Goal: Task Accomplishment & Management: Manage account settings

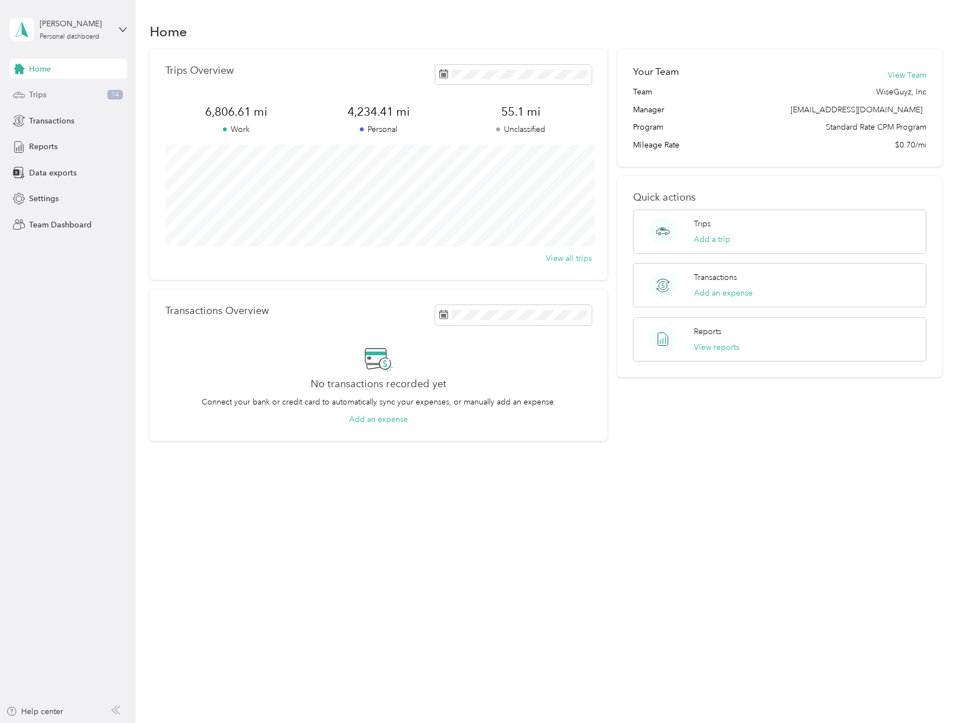
click at [37, 97] on span "Trips" at bounding box center [37, 95] width 17 height 12
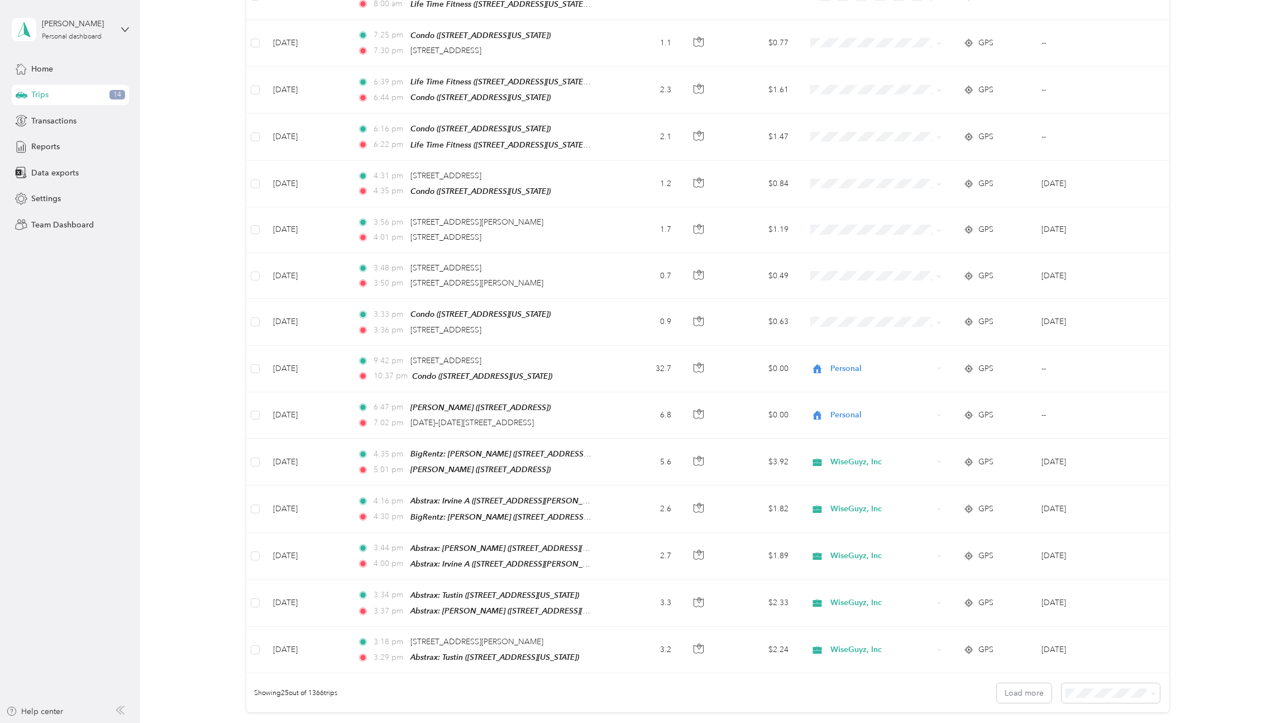
scroll to position [694, 0]
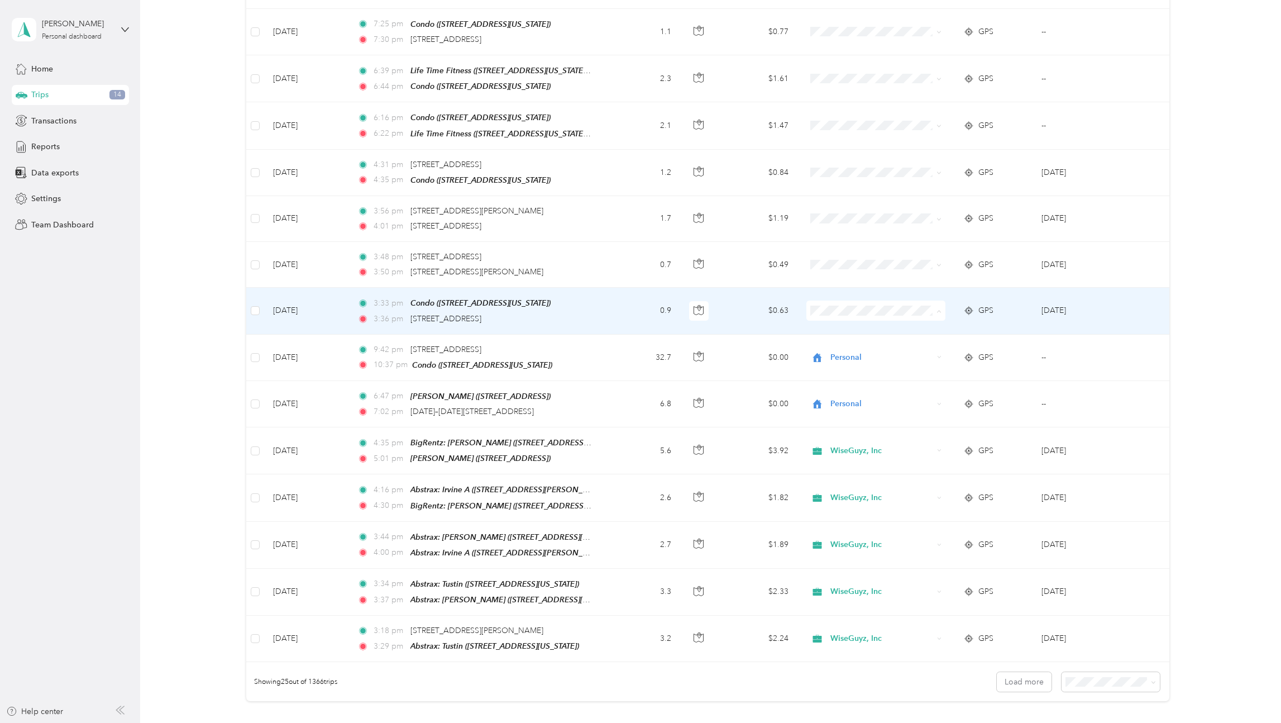
click at [838, 330] on li "Personal" at bounding box center [876, 339] width 139 height 20
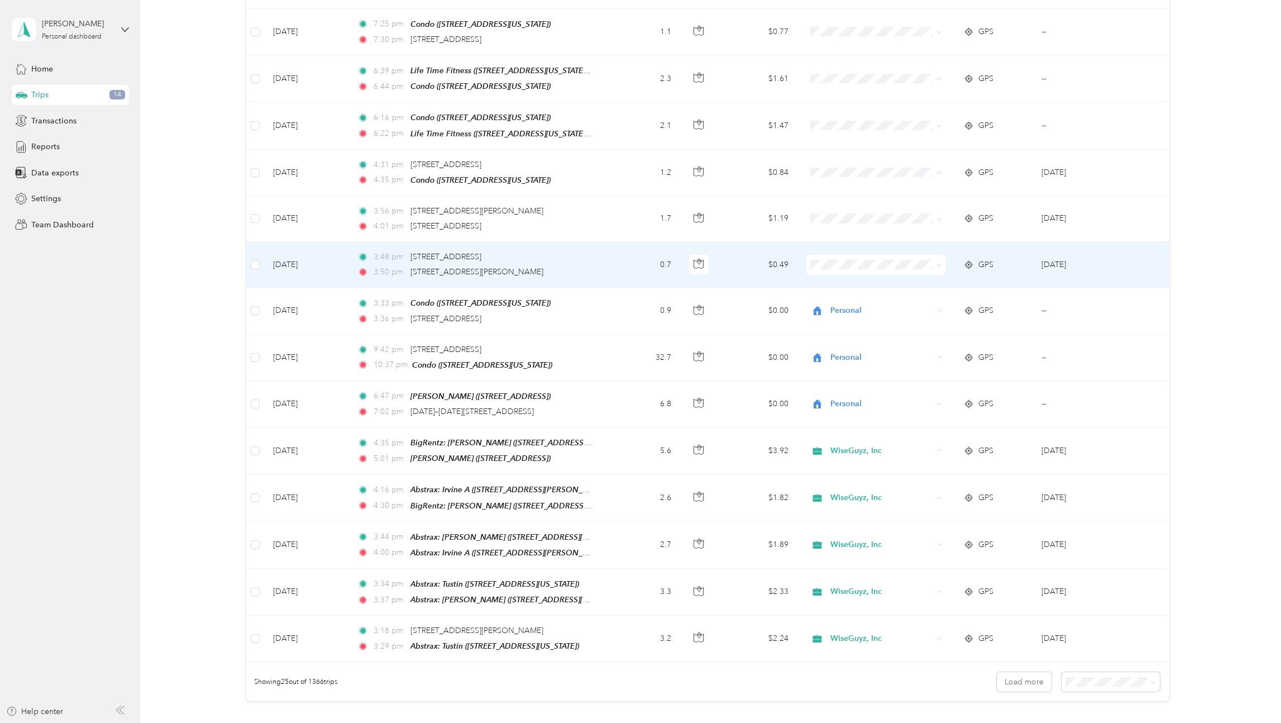
click at [840, 289] on span "Personal" at bounding box center [886, 290] width 103 height 12
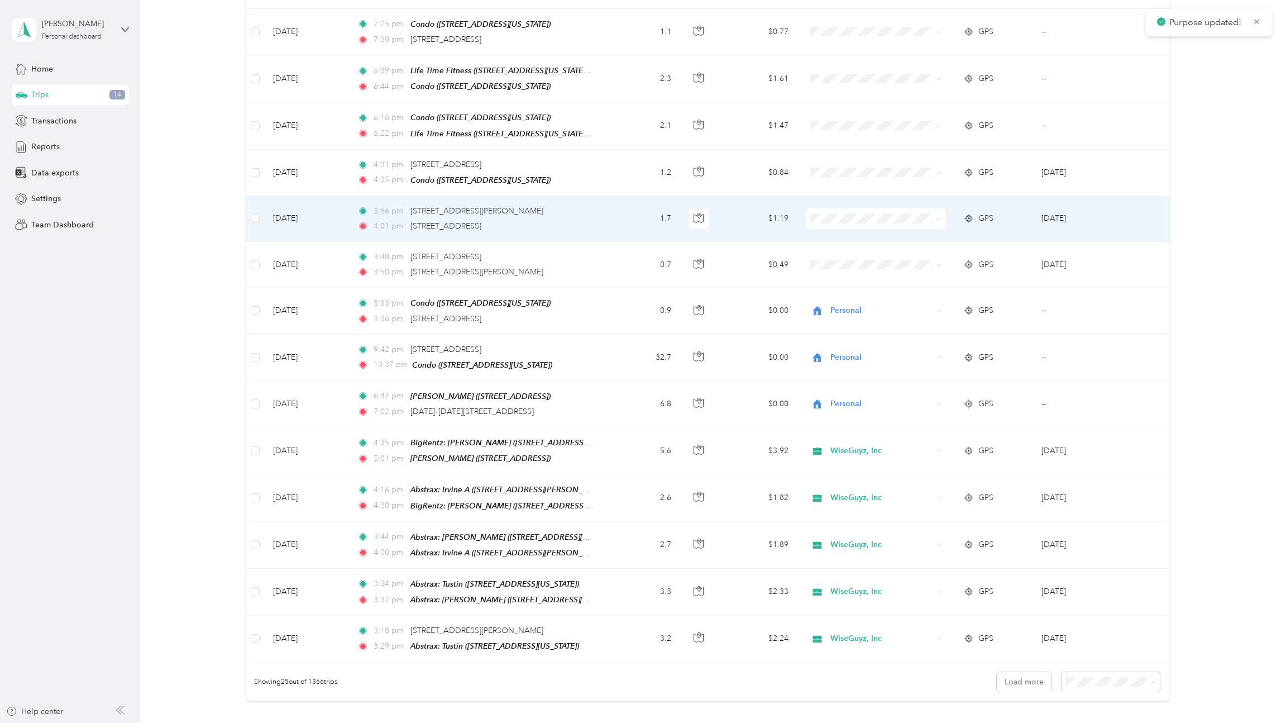
click at [831, 211] on span at bounding box center [876, 218] width 139 height 20
click at [844, 247] on span "Personal" at bounding box center [886, 247] width 103 height 12
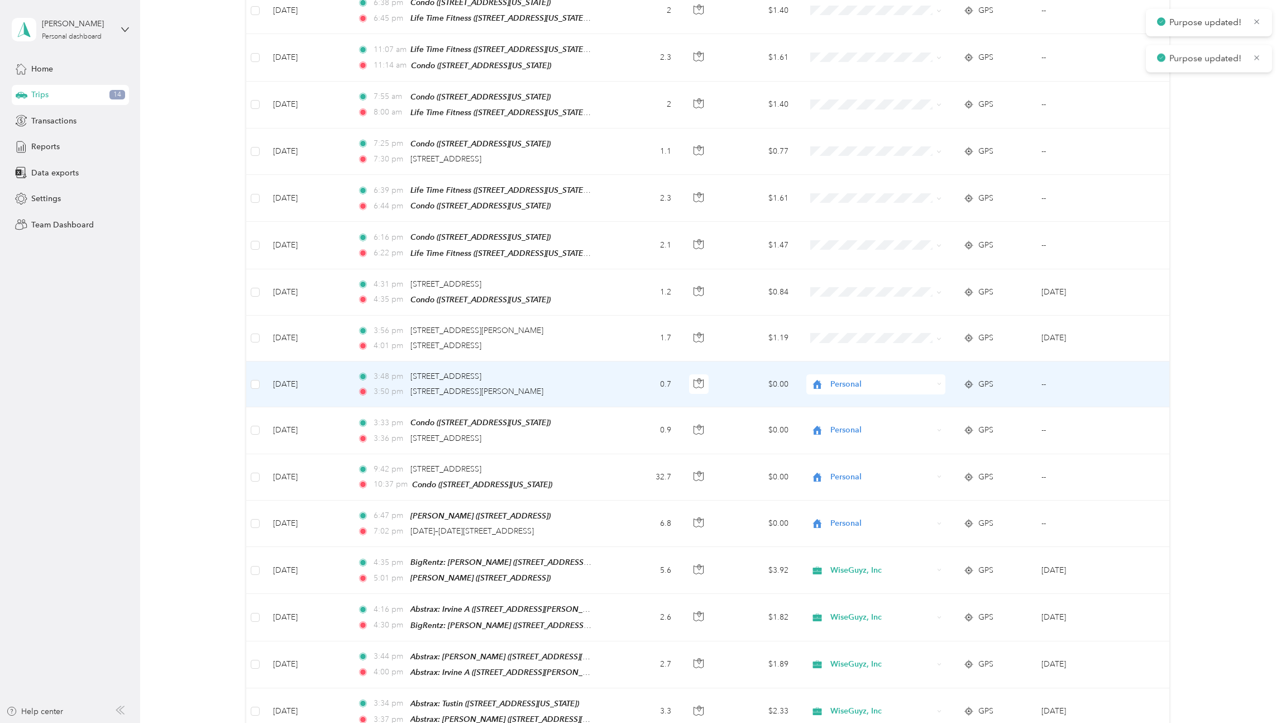
scroll to position [537, 0]
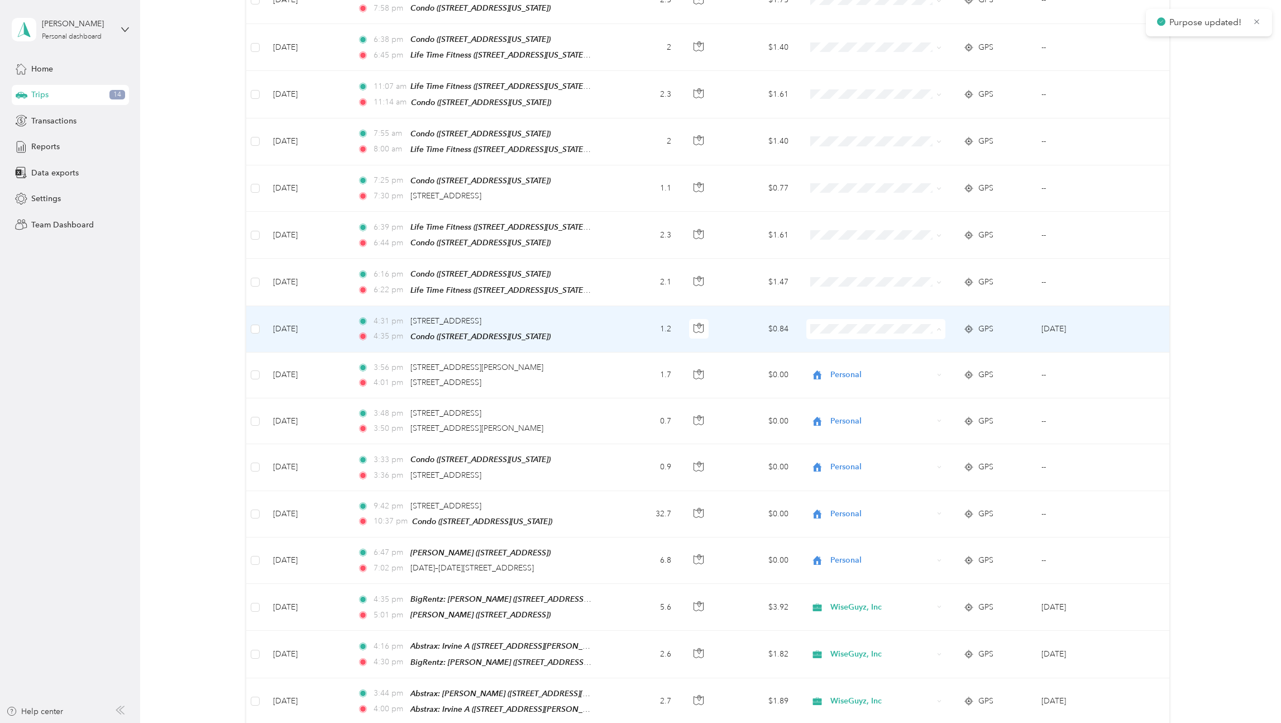
click at [841, 351] on span "Personal" at bounding box center [886, 357] width 103 height 12
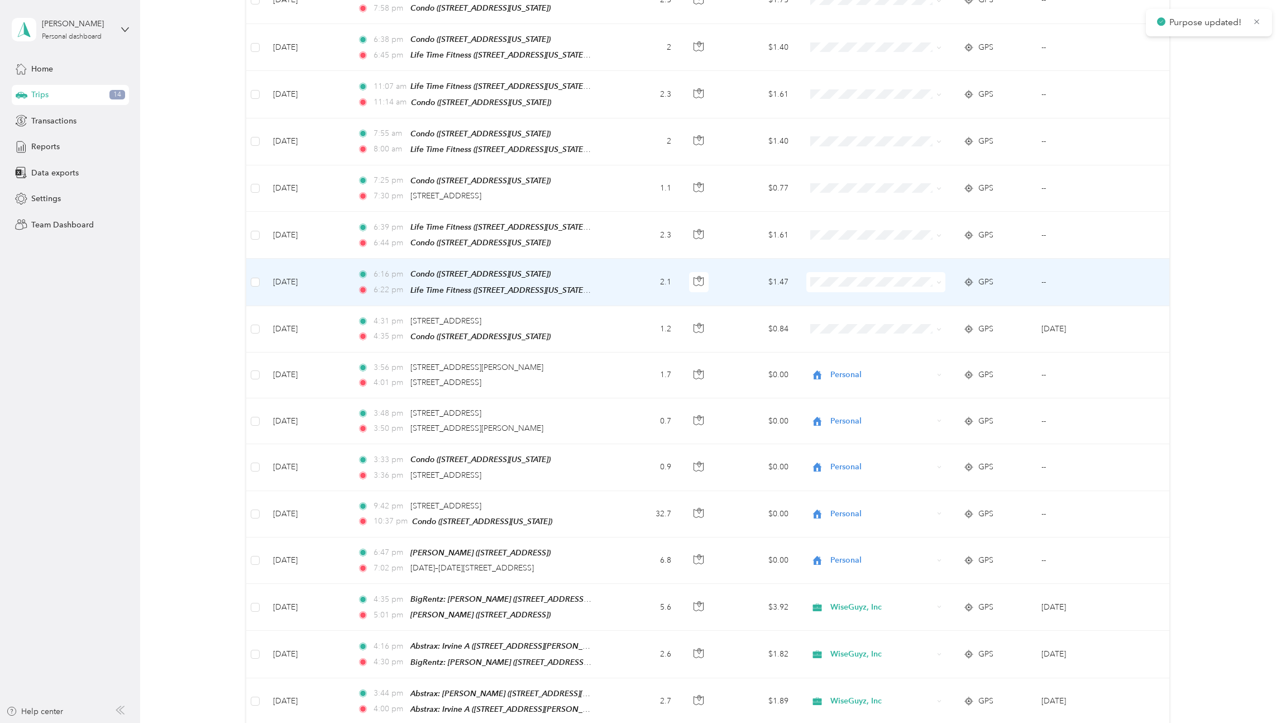
click at [833, 309] on span "Personal" at bounding box center [876, 310] width 123 height 12
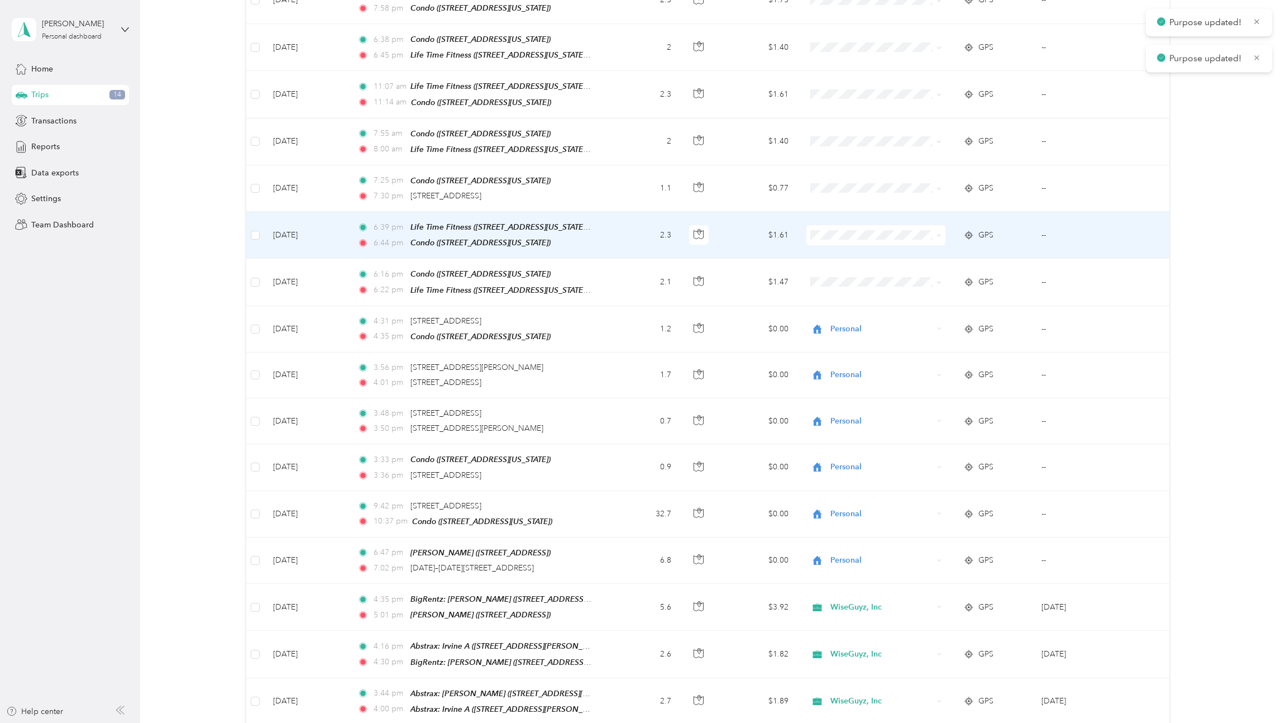
click at [840, 264] on span "Personal" at bounding box center [886, 266] width 103 height 12
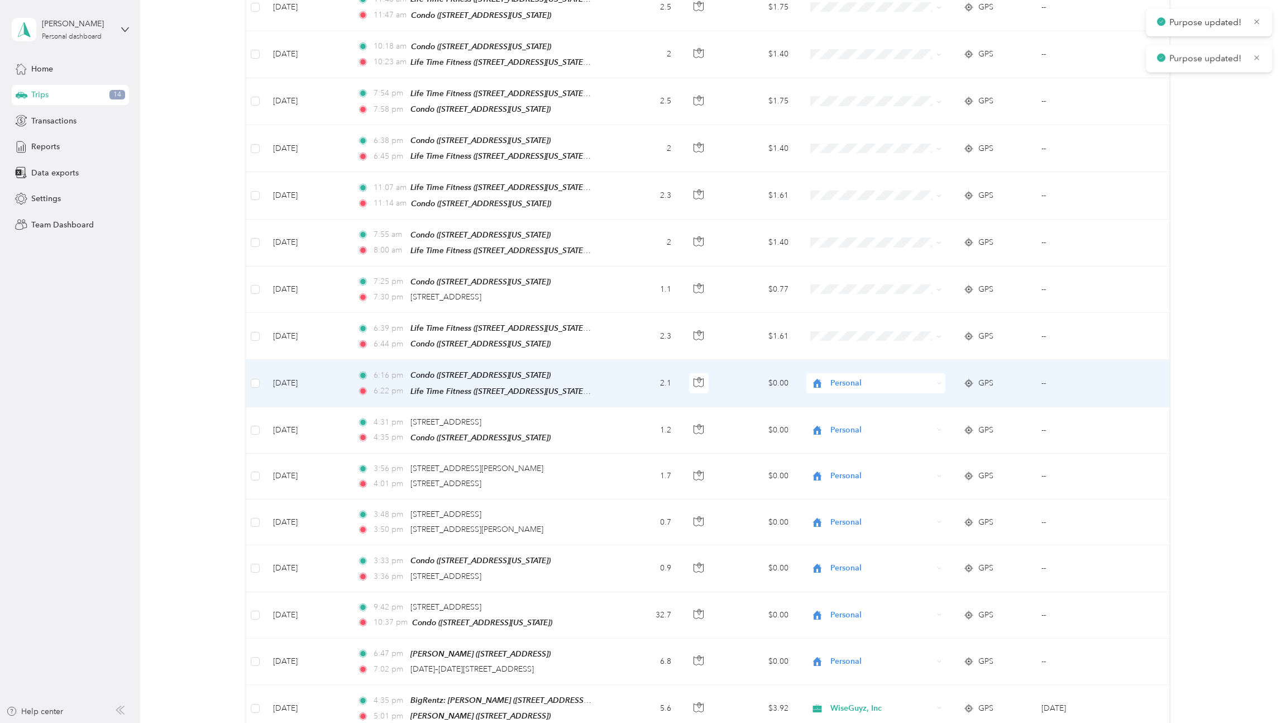
scroll to position [411, 0]
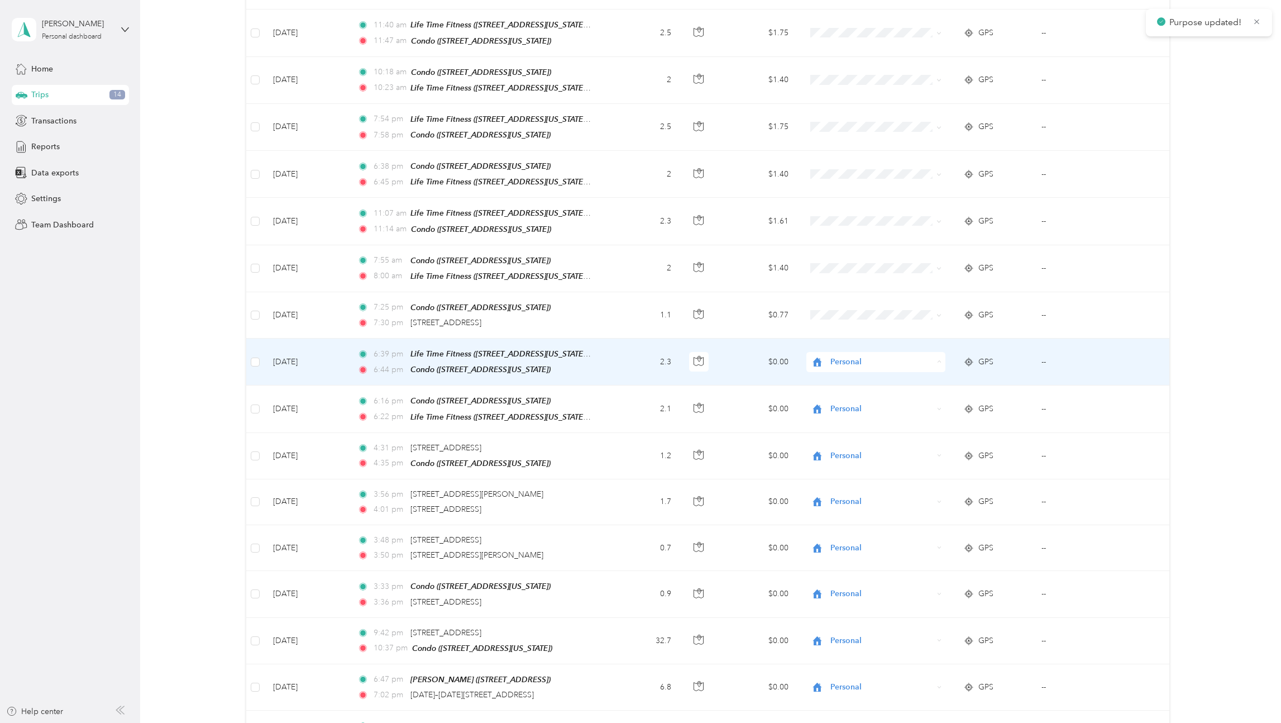
click at [838, 387] on span "Personal" at bounding box center [880, 393] width 91 height 12
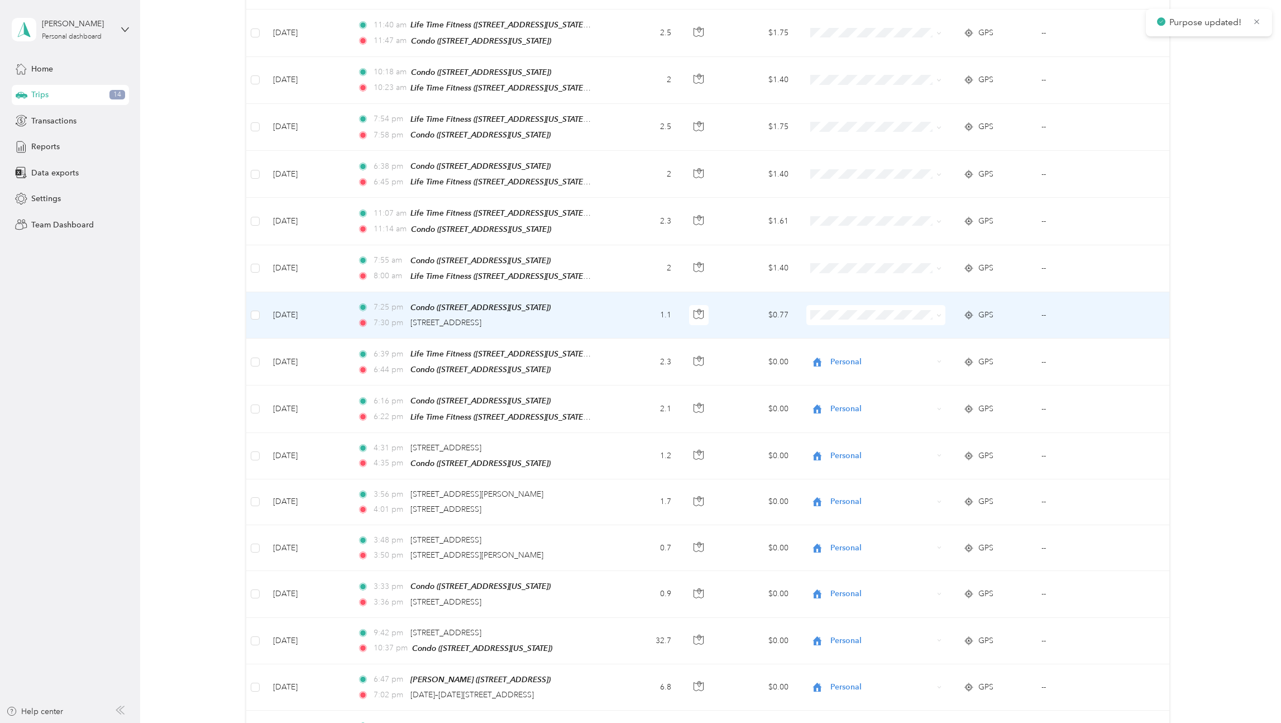
click at [843, 344] on span "Personal" at bounding box center [886, 346] width 103 height 12
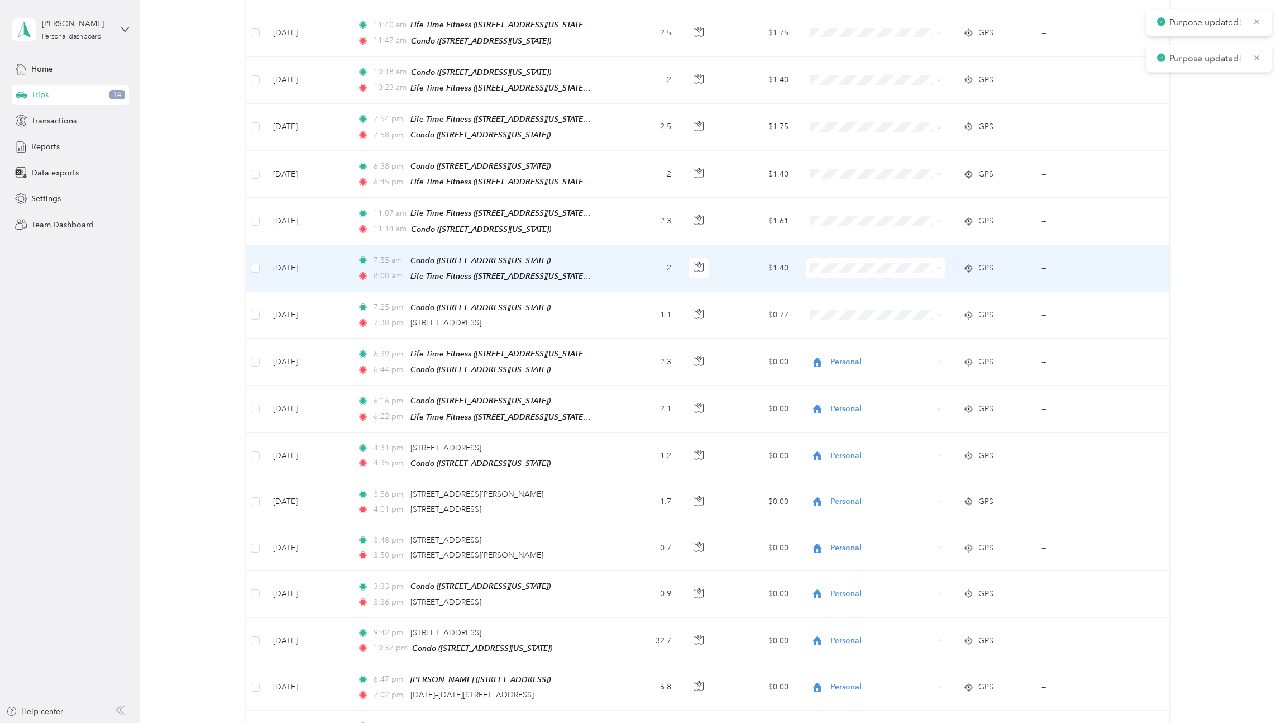
click at [828, 258] on span at bounding box center [876, 268] width 139 height 20
click at [837, 297] on span "Personal" at bounding box center [886, 300] width 103 height 12
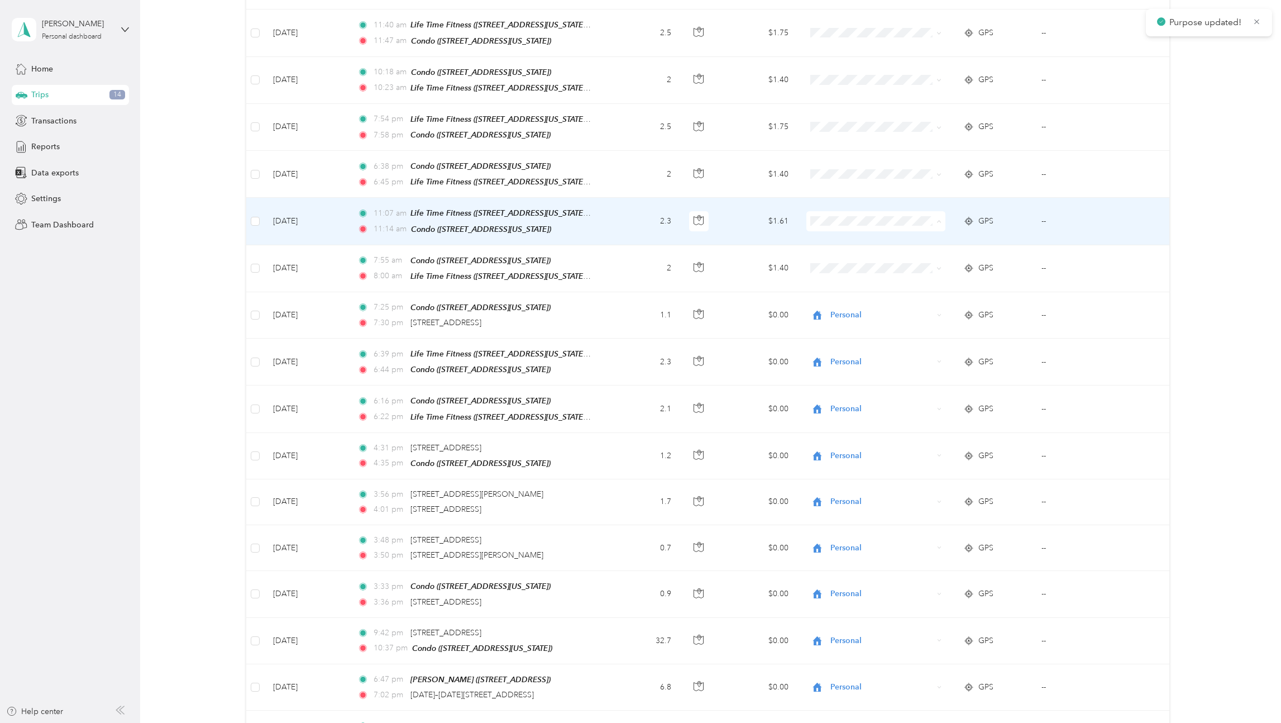
click at [831, 251] on span "Personal" at bounding box center [876, 255] width 123 height 12
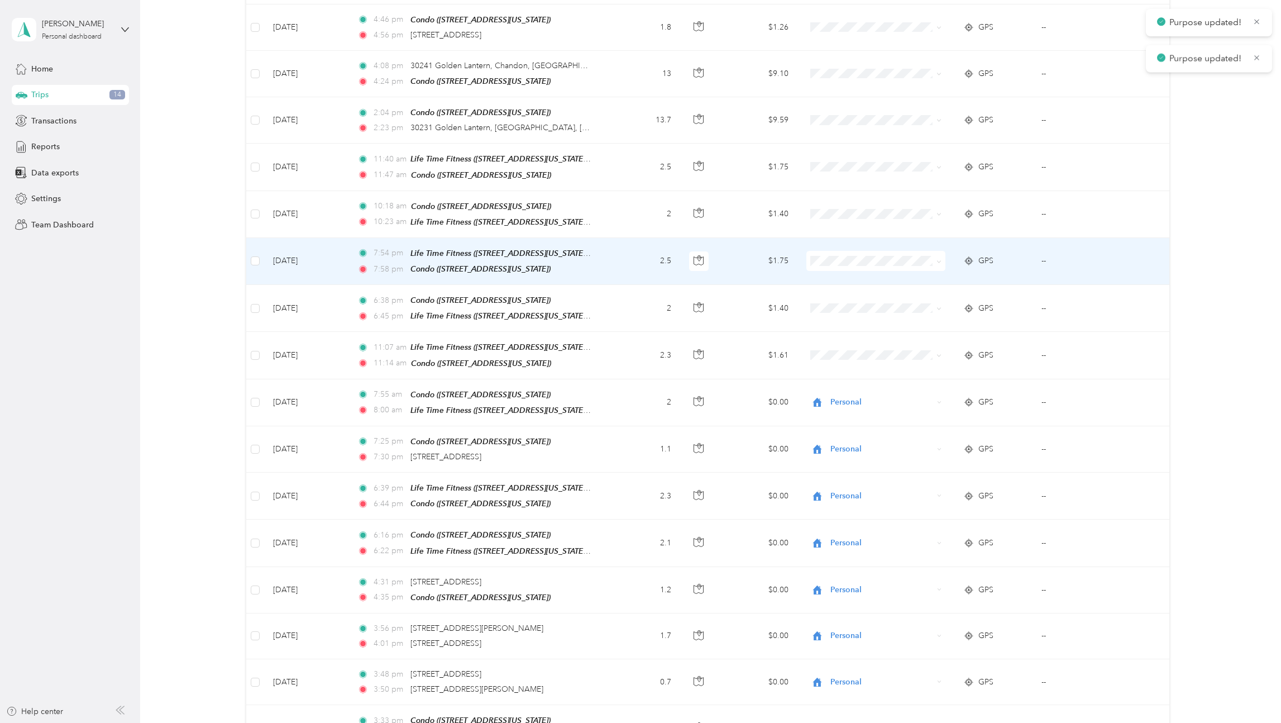
scroll to position [273, 0]
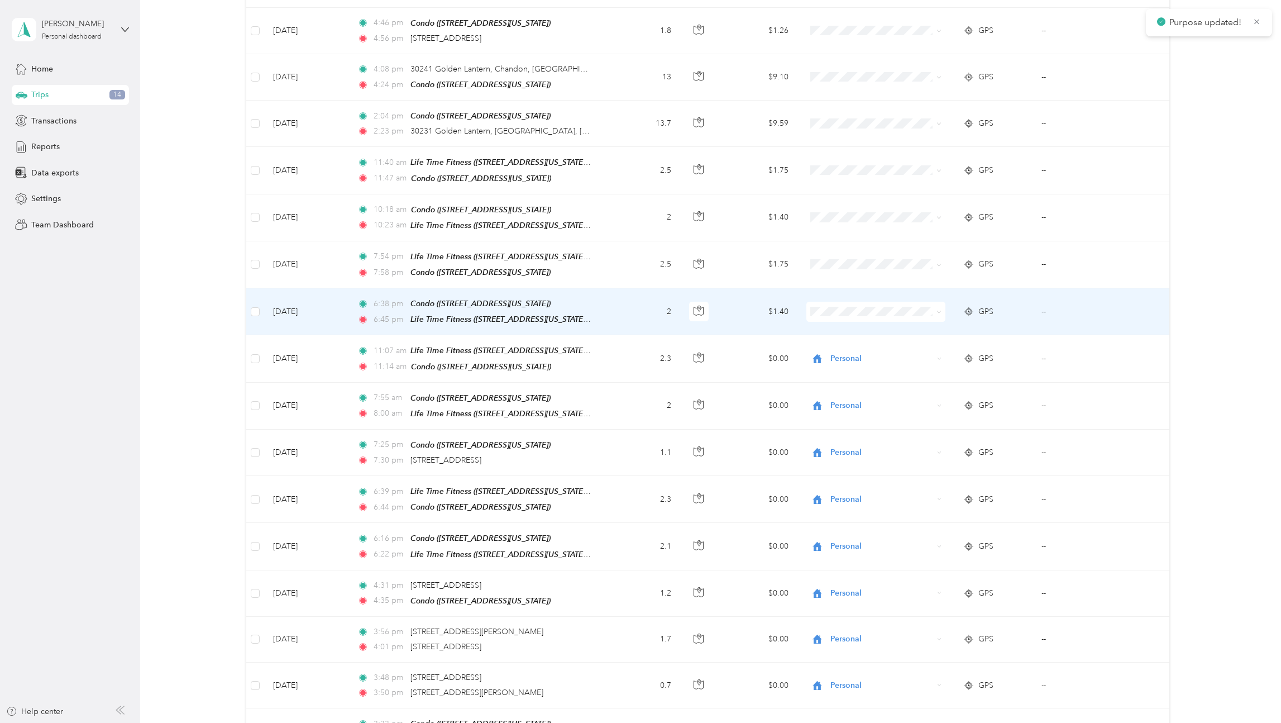
click at [836, 339] on li "Personal" at bounding box center [876, 343] width 139 height 20
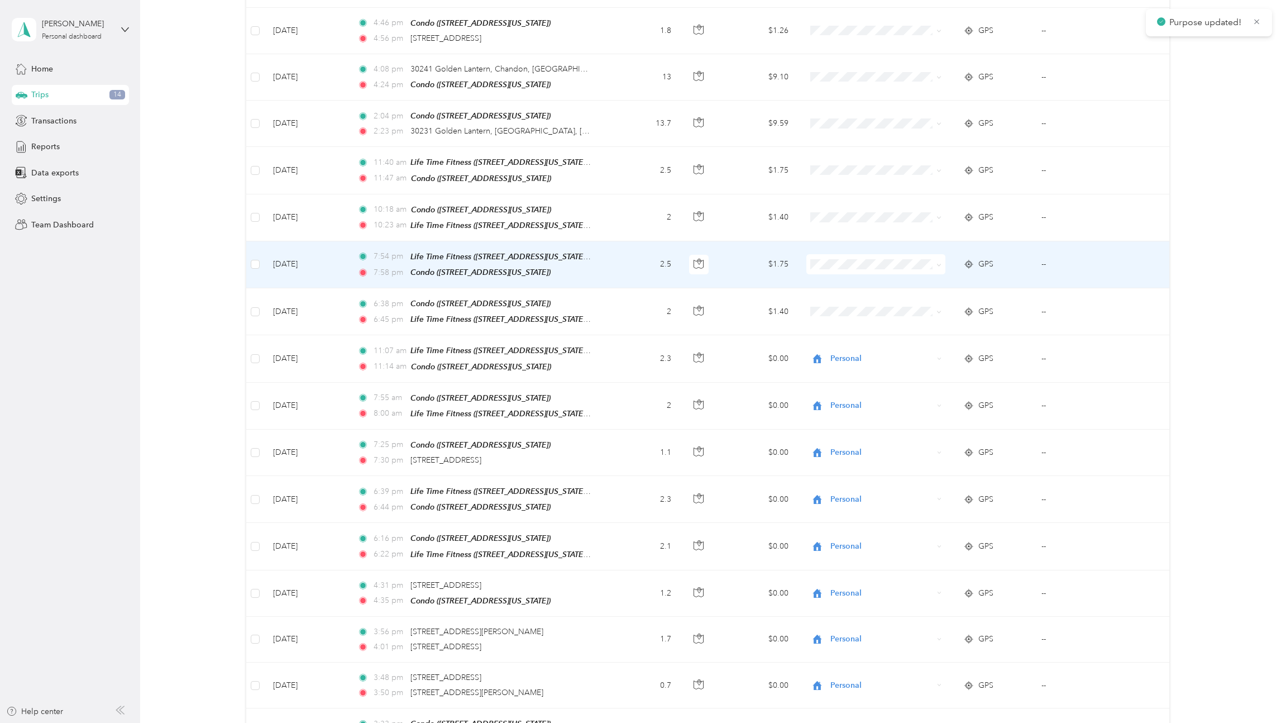
click at [836, 297] on span "Personal" at bounding box center [886, 300] width 103 height 12
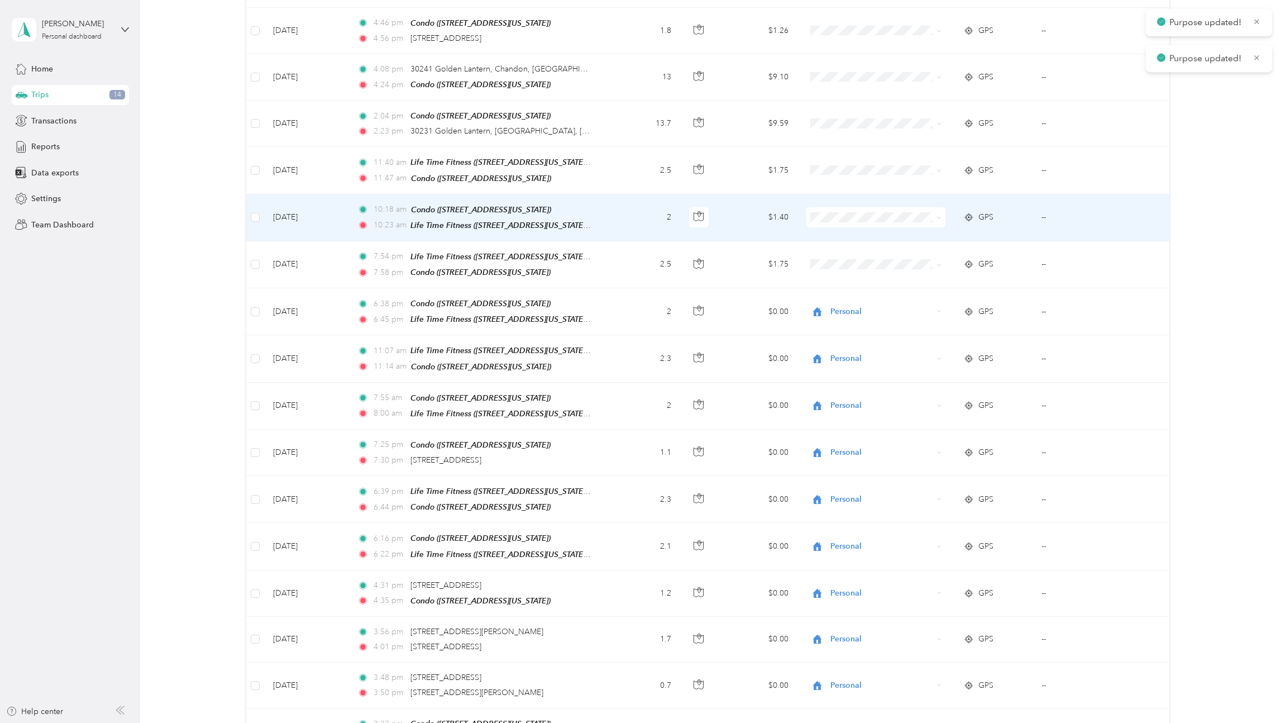
click at [840, 251] on span "Personal" at bounding box center [886, 254] width 103 height 12
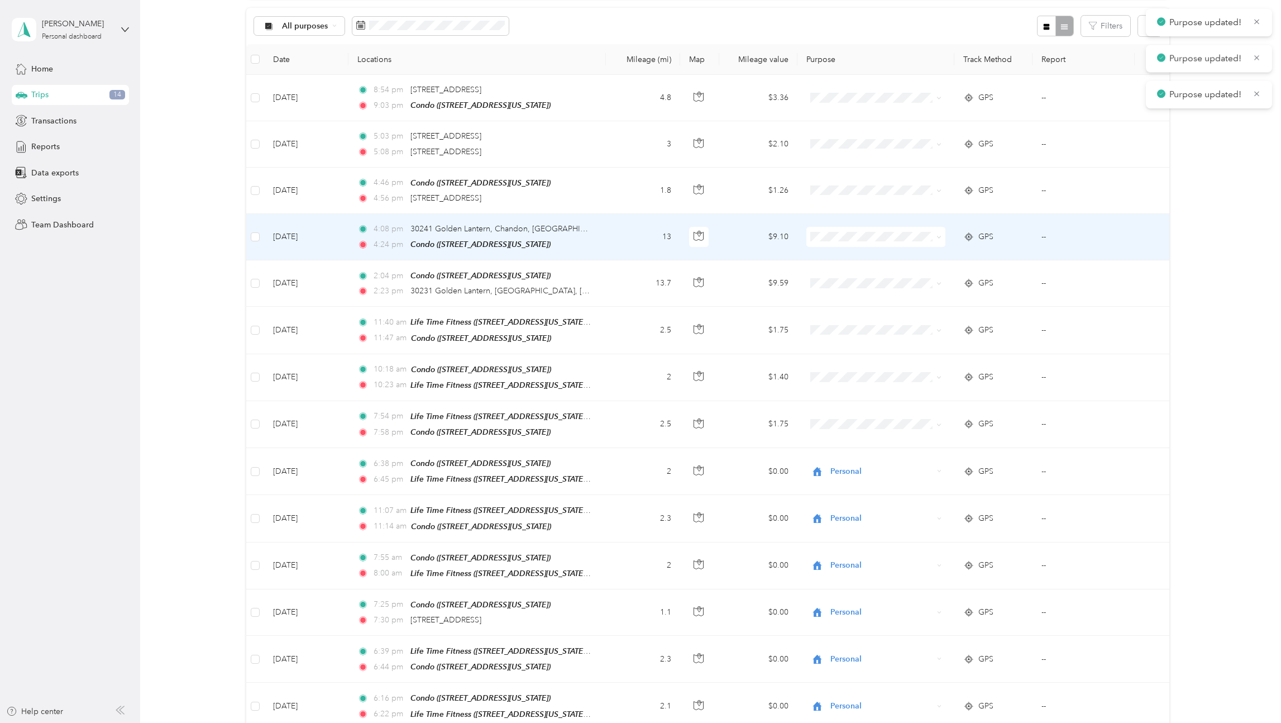
scroll to position [103, 0]
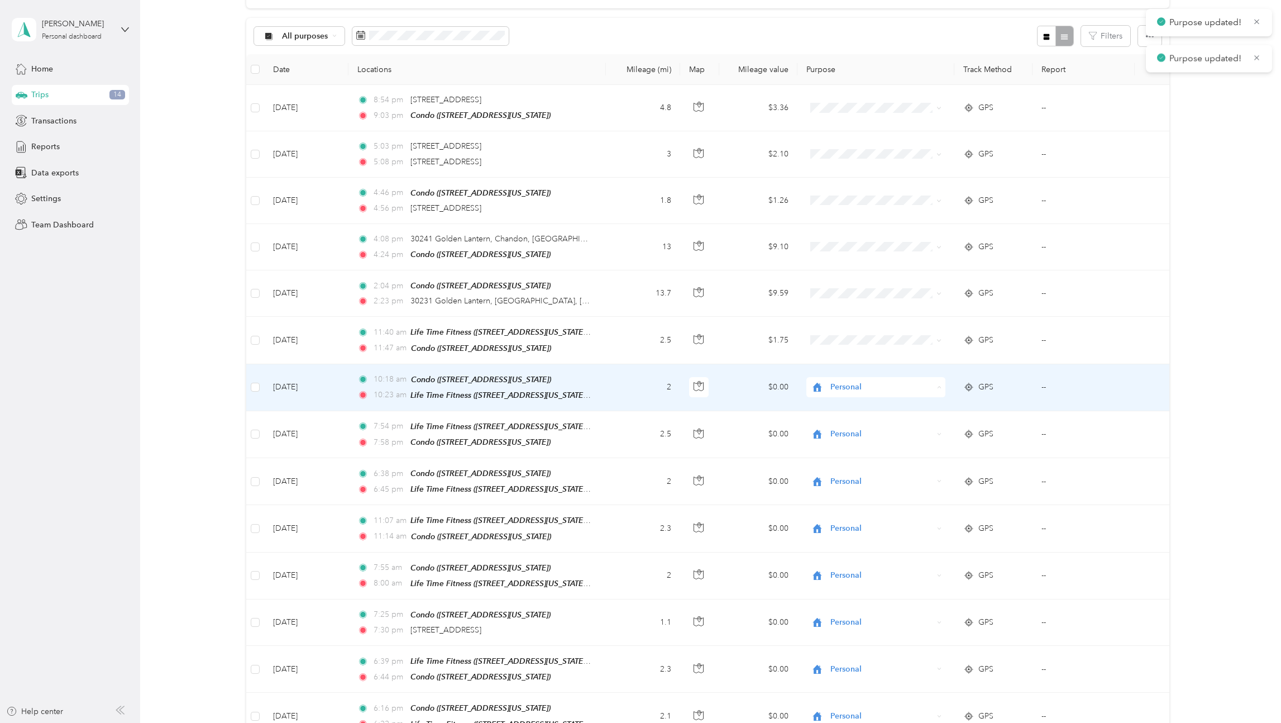
click at [834, 418] on span "Personal" at bounding box center [870, 424] width 111 height 12
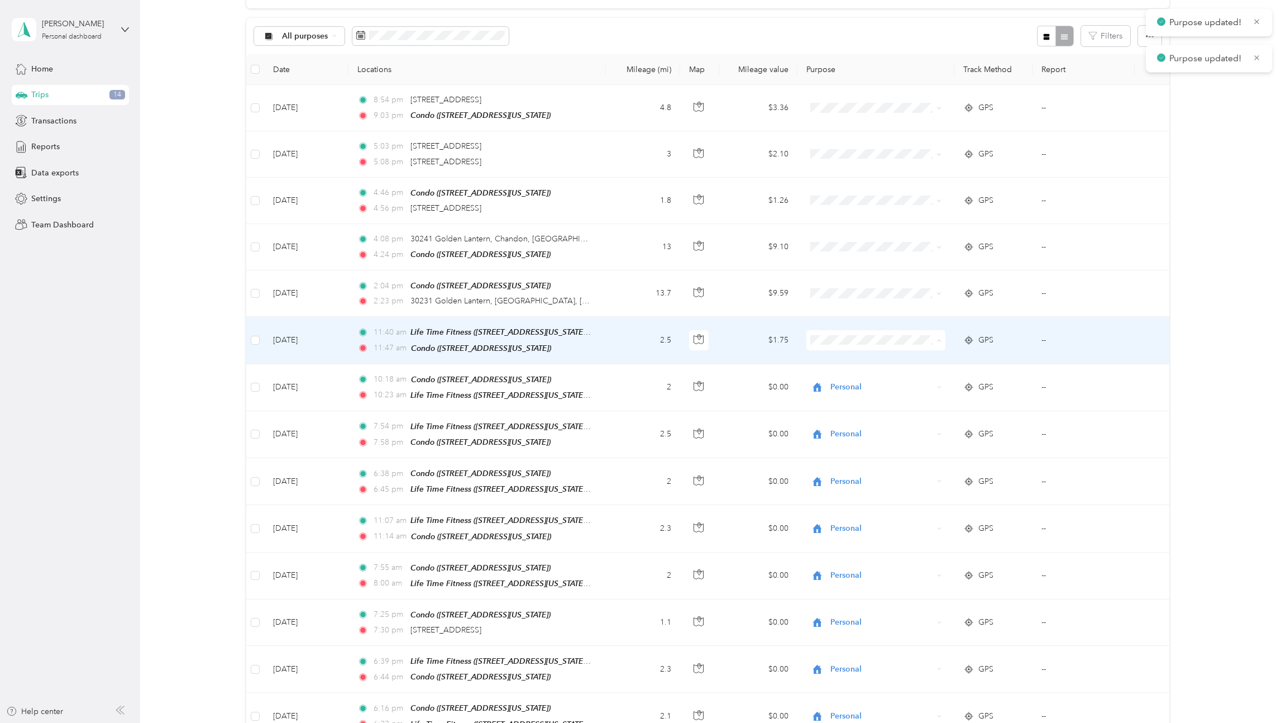
click at [833, 374] on span "Personal" at bounding box center [876, 378] width 123 height 12
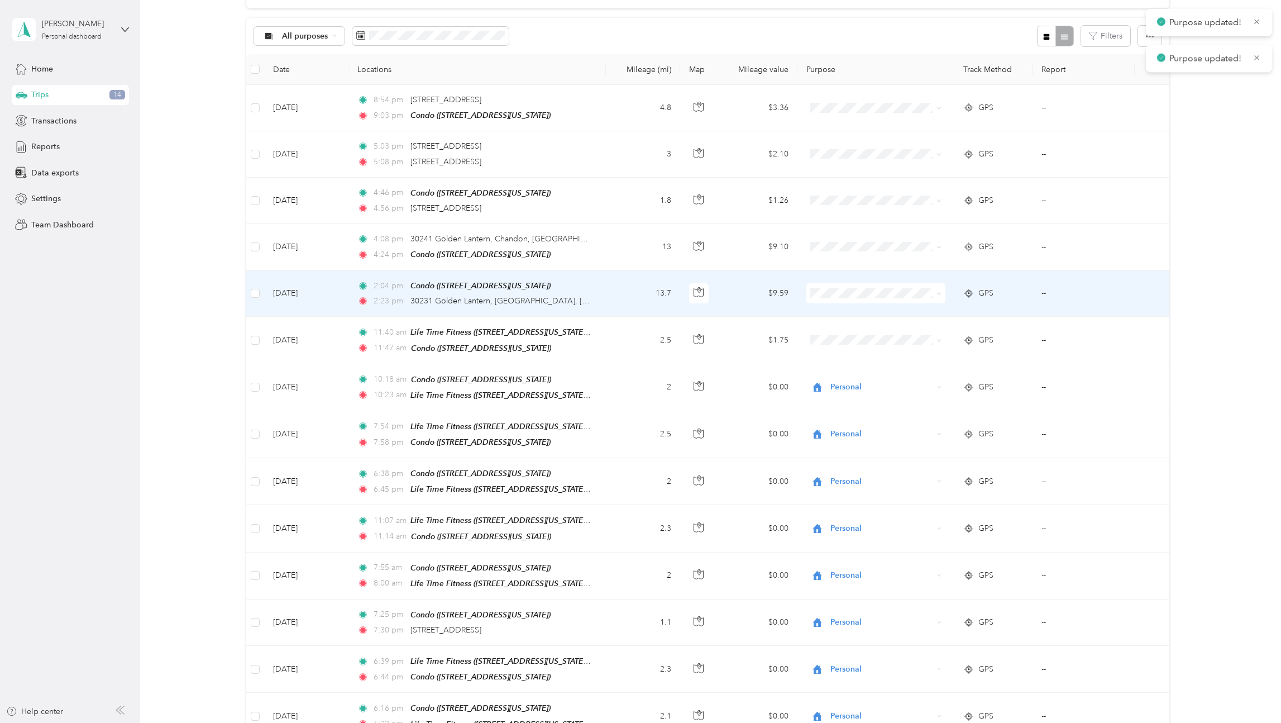
click at [834, 298] on span at bounding box center [876, 293] width 139 height 20
click at [843, 326] on span "Personal" at bounding box center [886, 331] width 103 height 12
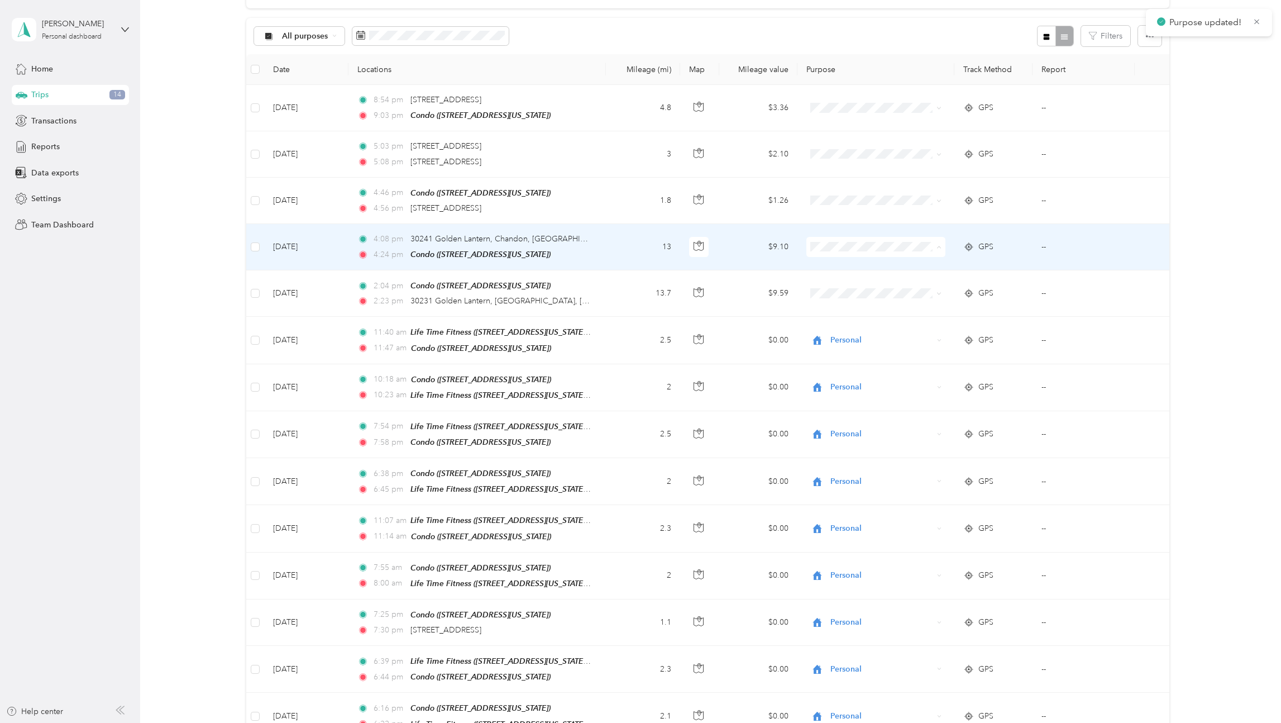
click at [837, 280] on span "Personal" at bounding box center [886, 286] width 103 height 12
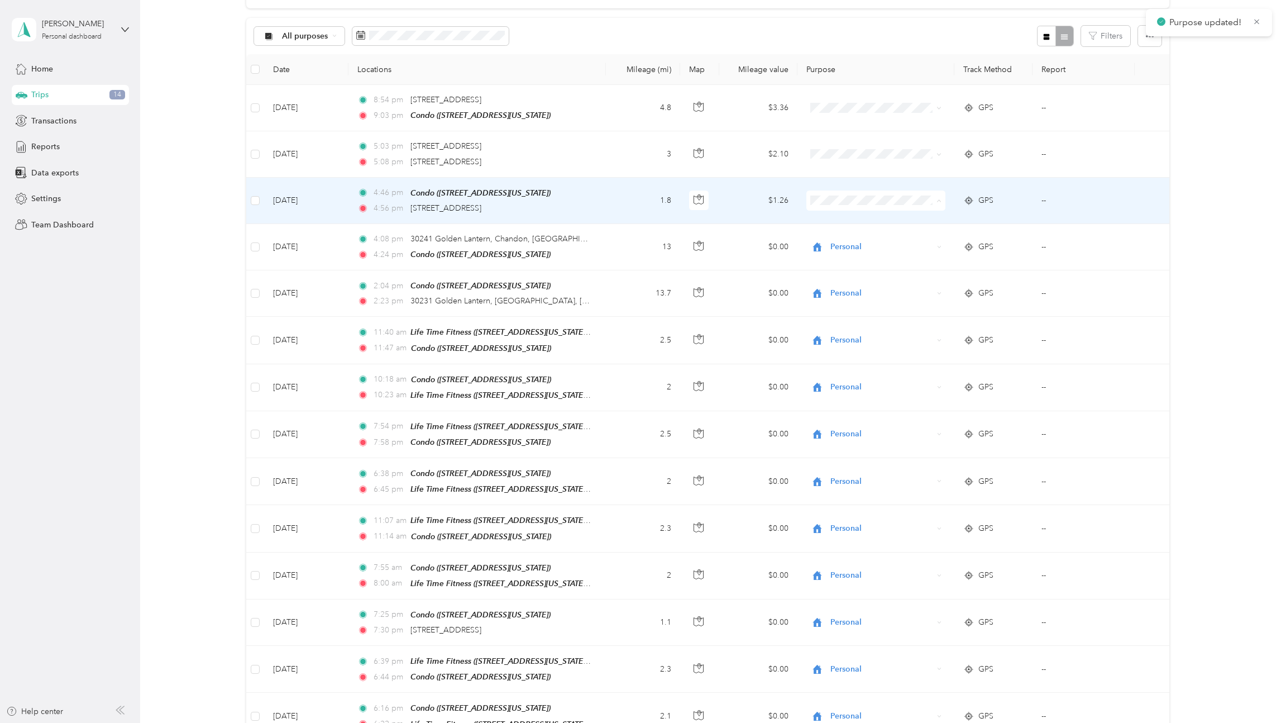
click at [834, 241] on span "Personal" at bounding box center [876, 240] width 123 height 12
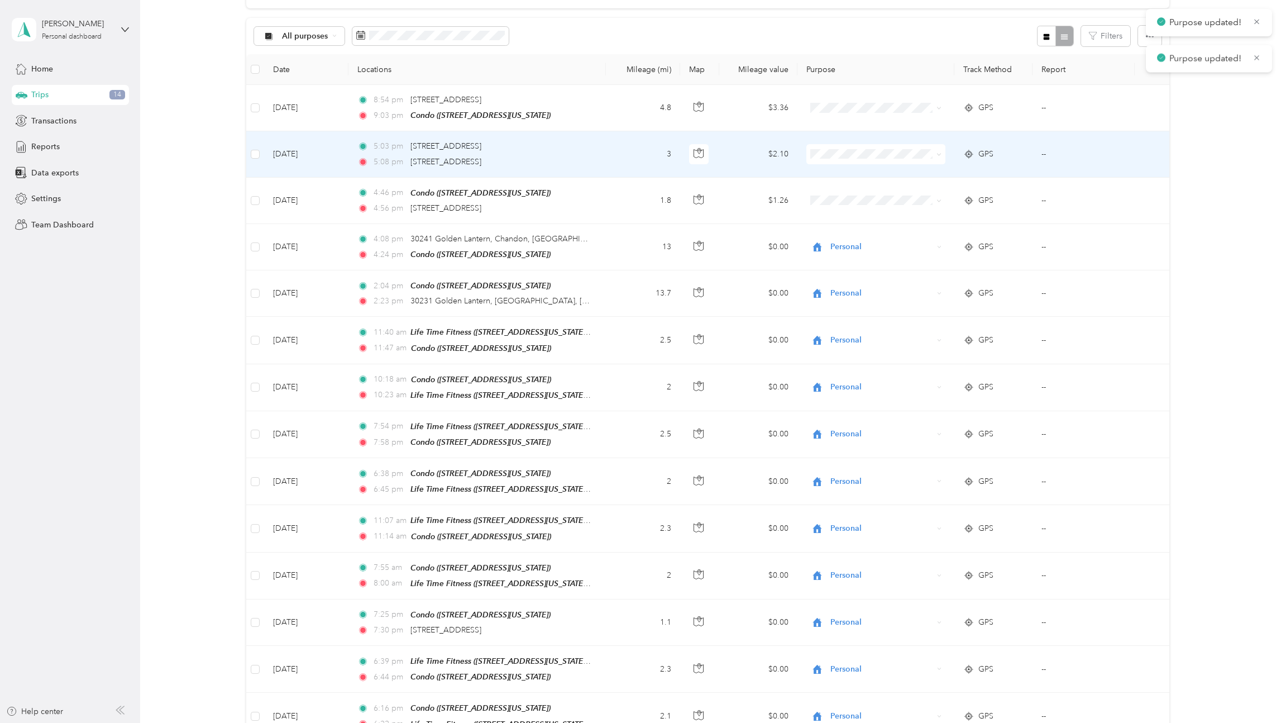
click at [831, 159] on span at bounding box center [876, 154] width 139 height 20
click at [836, 188] on span "Personal" at bounding box center [886, 194] width 103 height 12
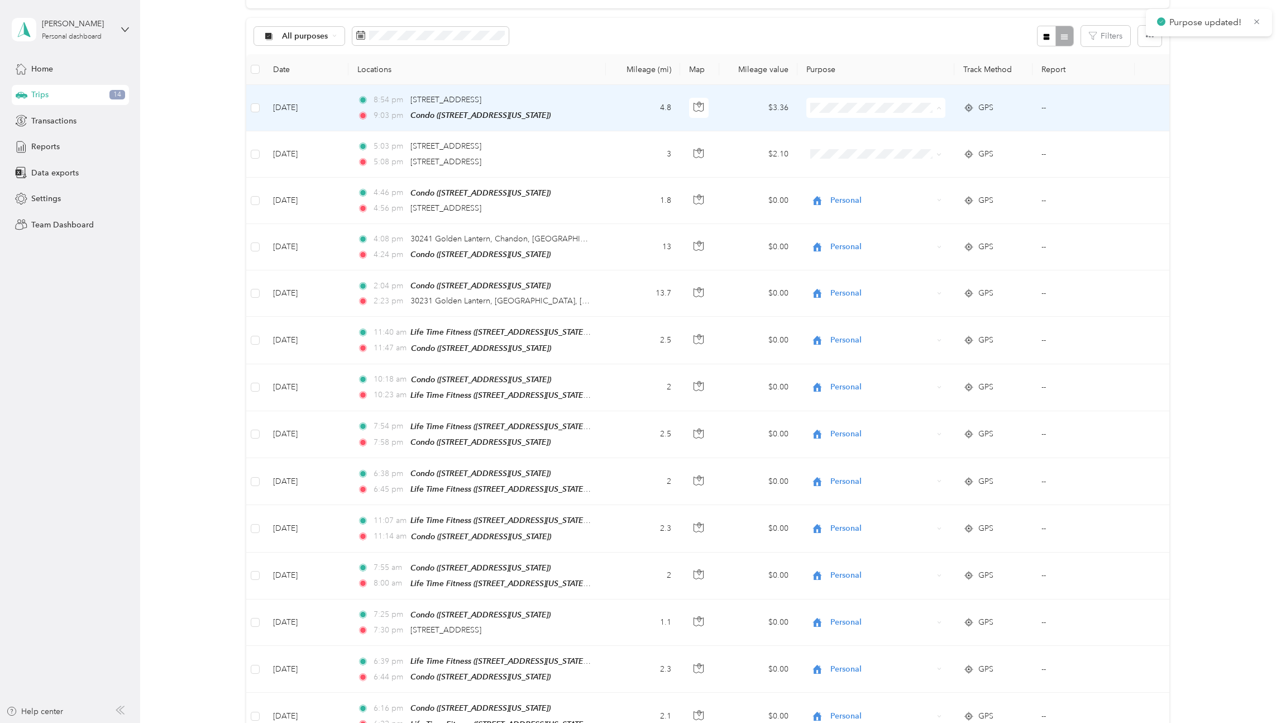
click at [832, 144] on span "Personal" at bounding box center [876, 148] width 123 height 12
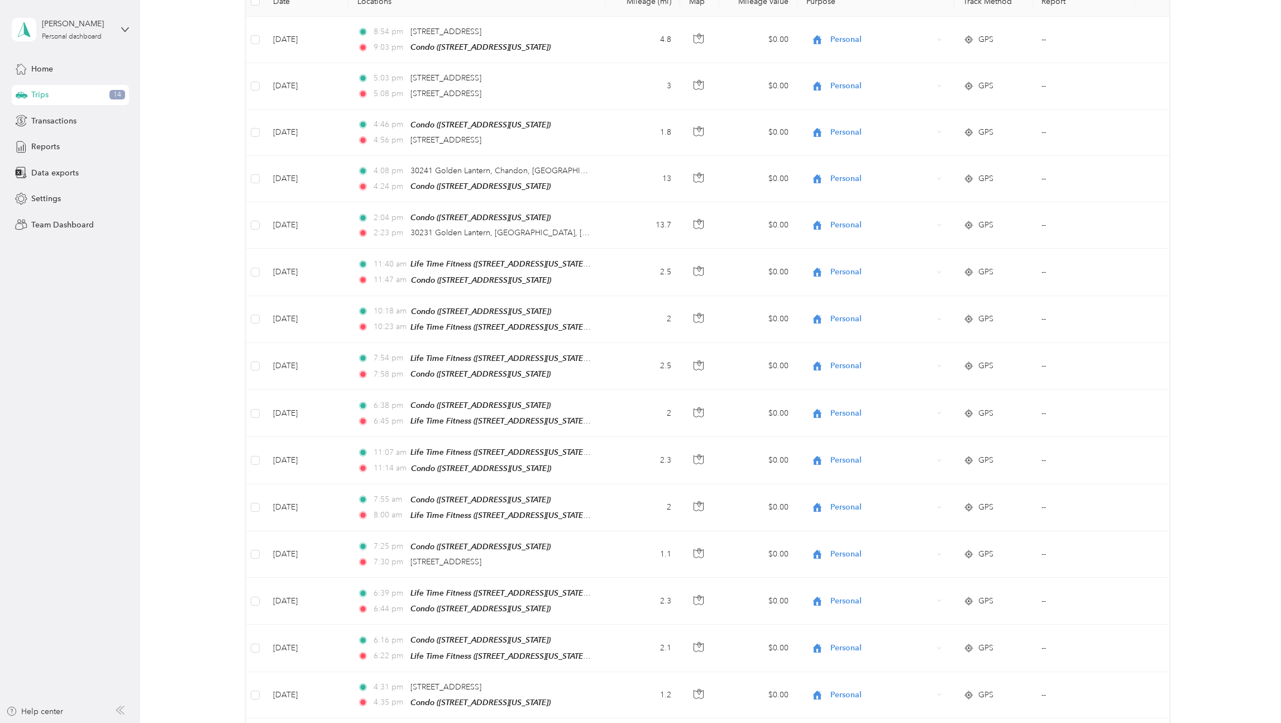
scroll to position [0, 0]
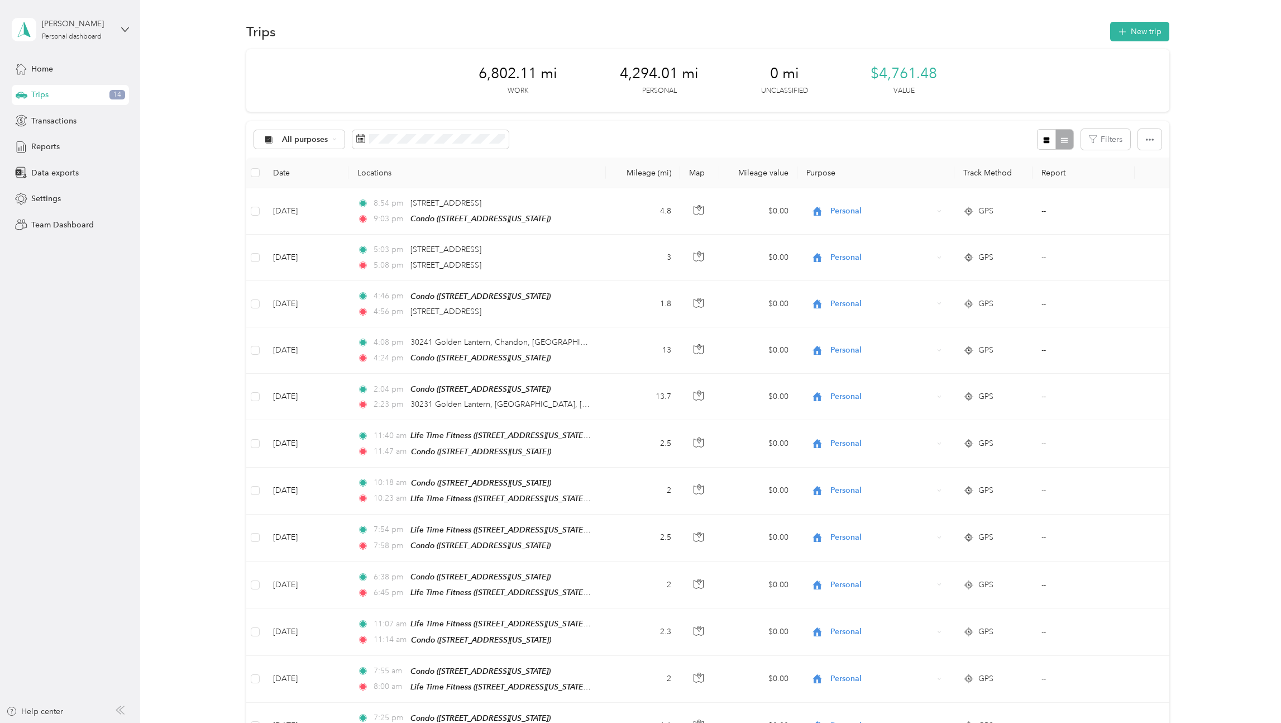
click at [306, 142] on span "All purposes" at bounding box center [305, 140] width 46 height 8
click at [388, 144] on span at bounding box center [430, 139] width 156 height 19
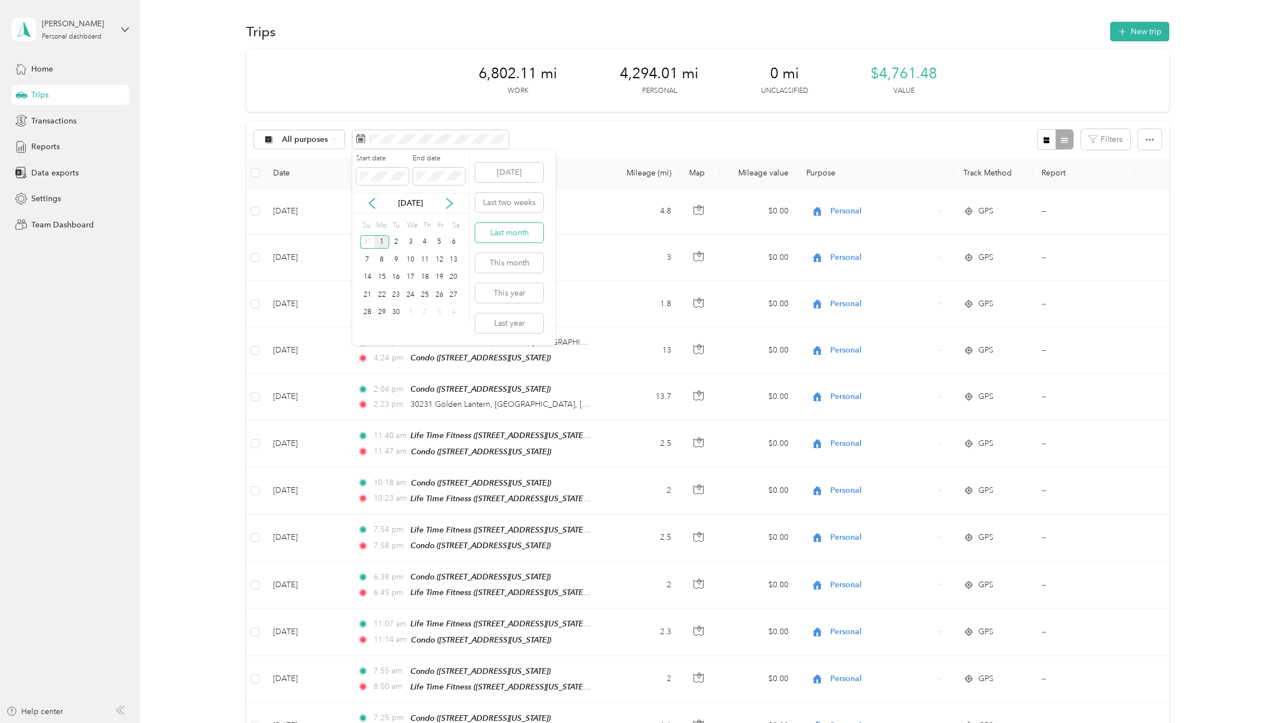
click at [506, 236] on button "Last month" at bounding box center [509, 233] width 68 height 20
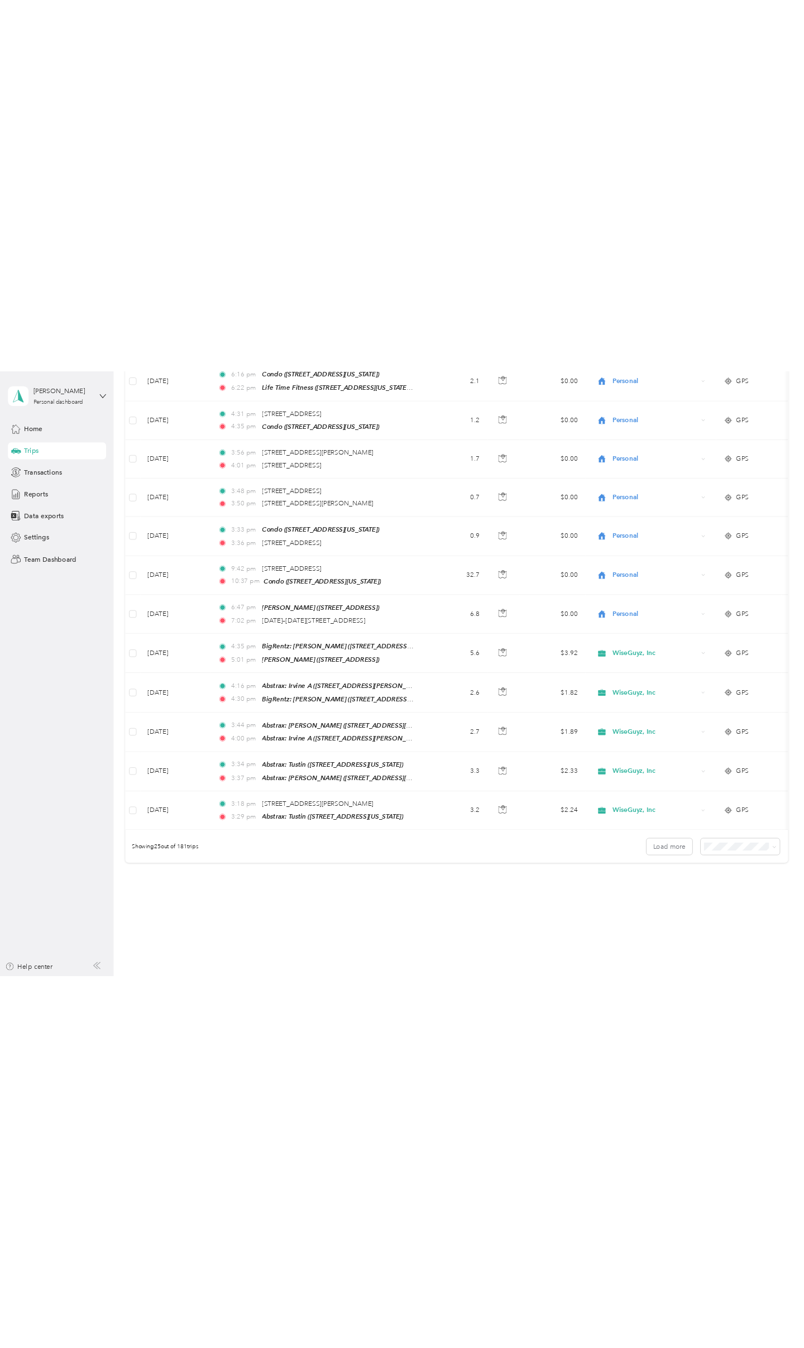
scroll to position [192, 0]
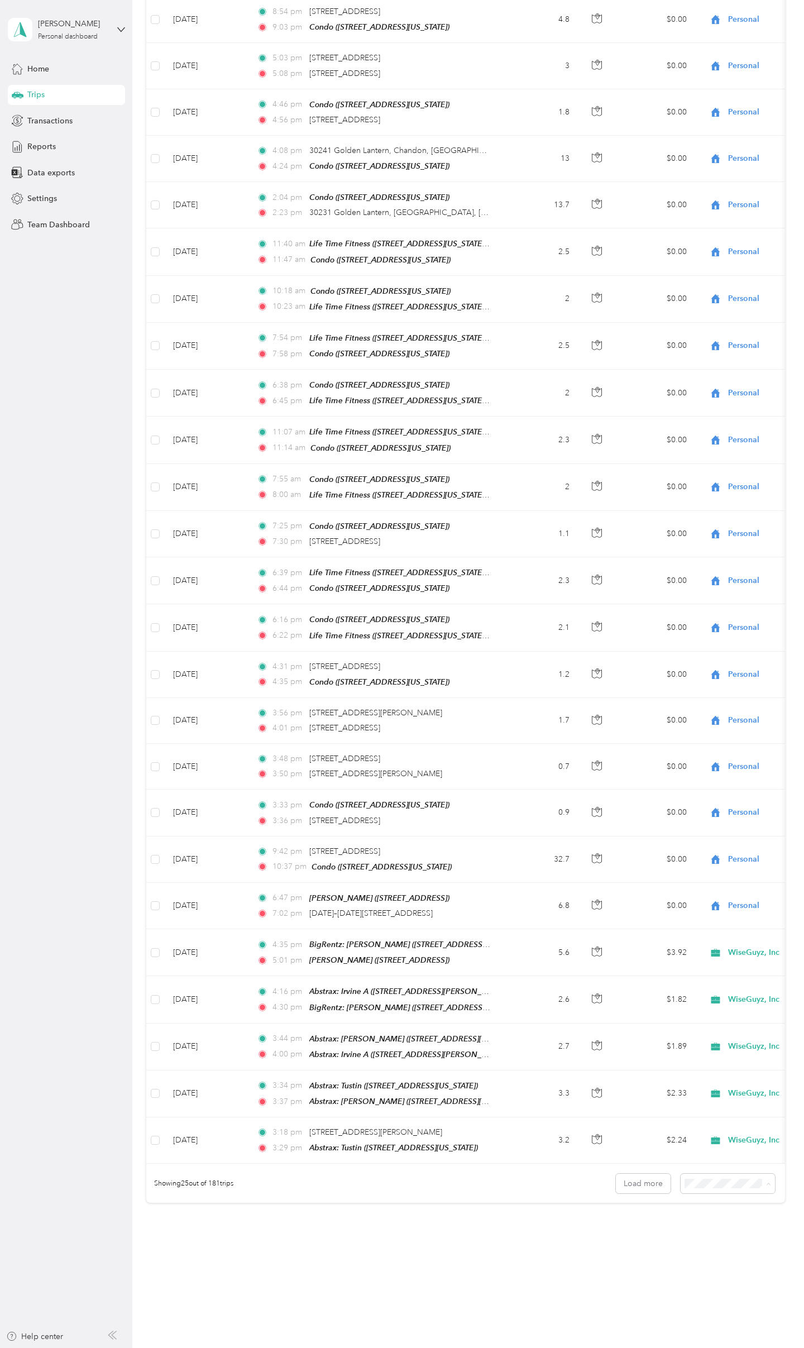
click at [717, 722] on li "100 per load" at bounding box center [734, 1234] width 95 height 20
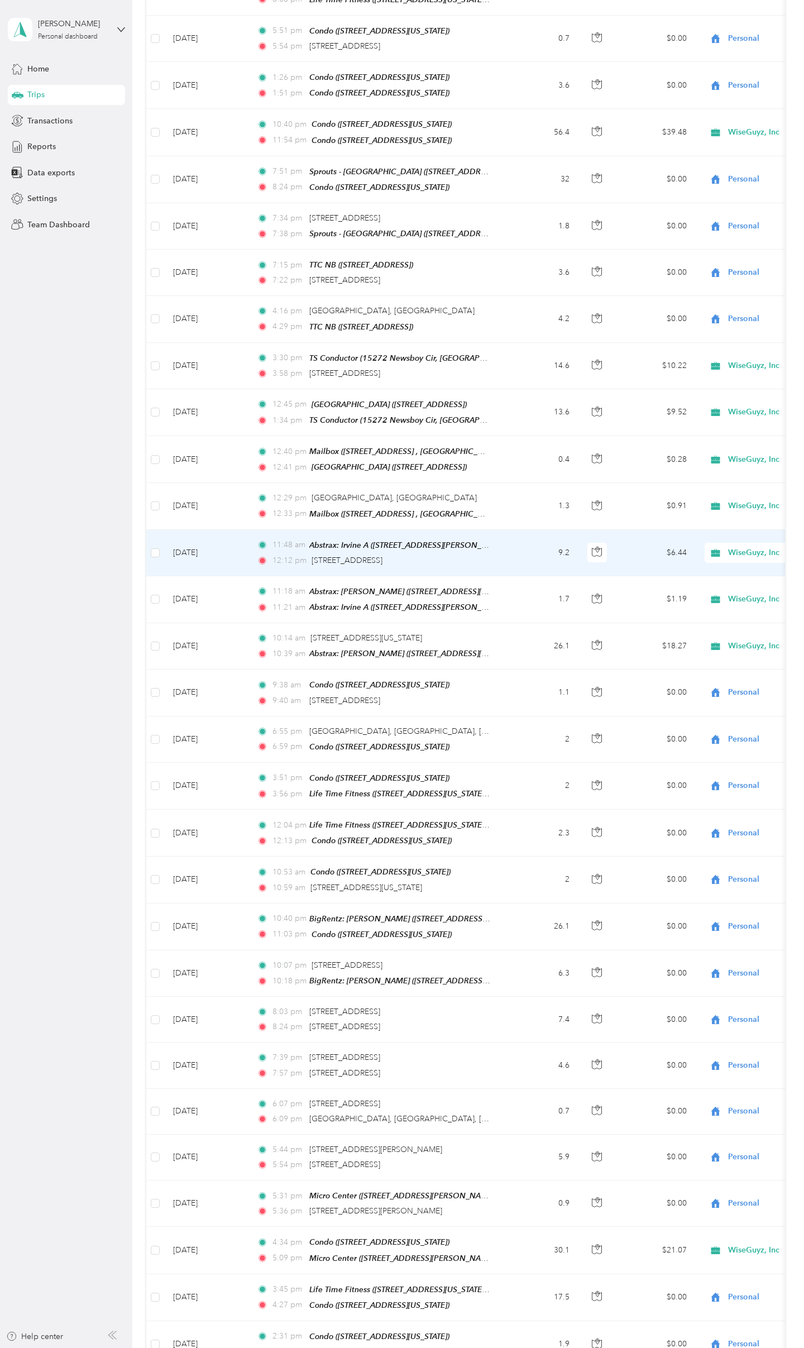
scroll to position [3663, 0]
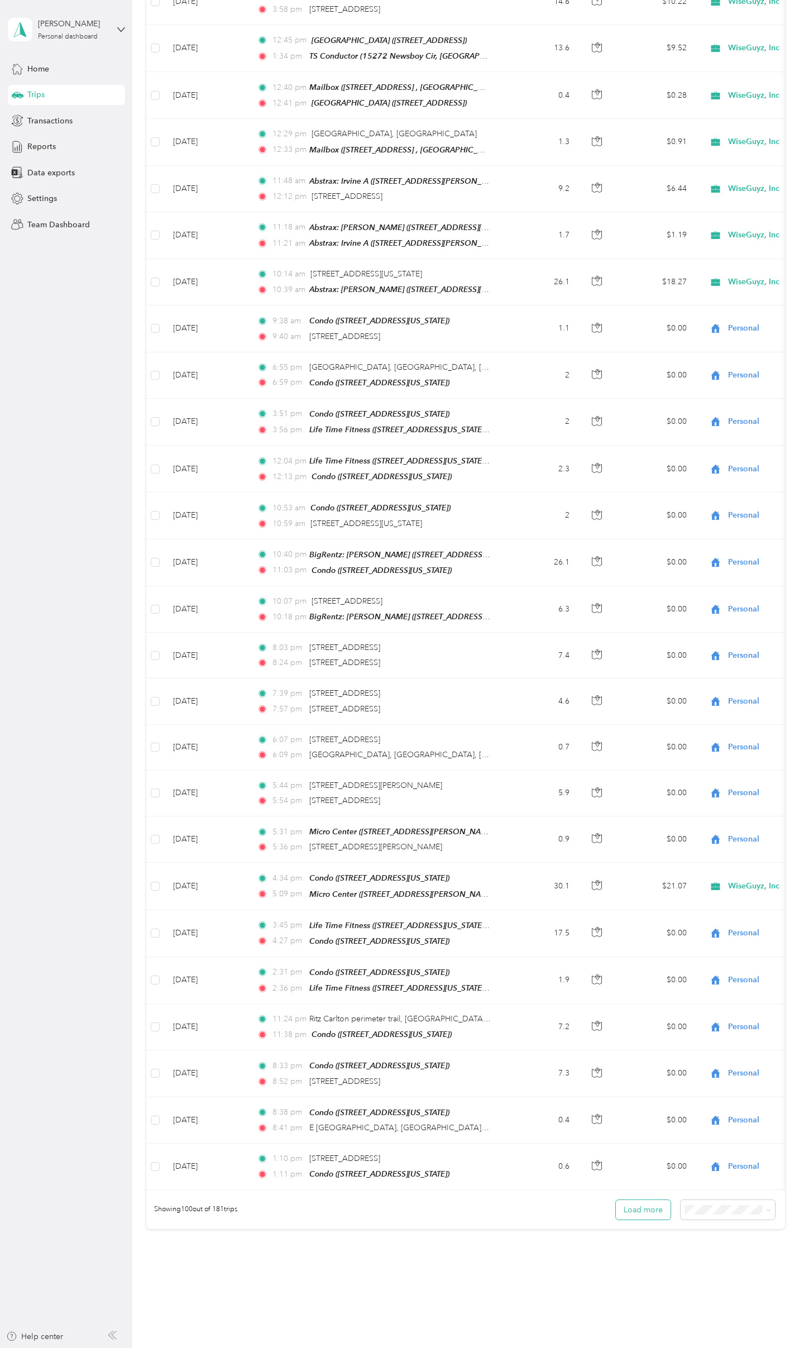
click at [659, 722] on button "Load more" at bounding box center [643, 1210] width 55 height 20
click at [638, 722] on button "Load more" at bounding box center [643, 1210] width 55 height 20
click at [648, 722] on button "Load more" at bounding box center [643, 1210] width 55 height 20
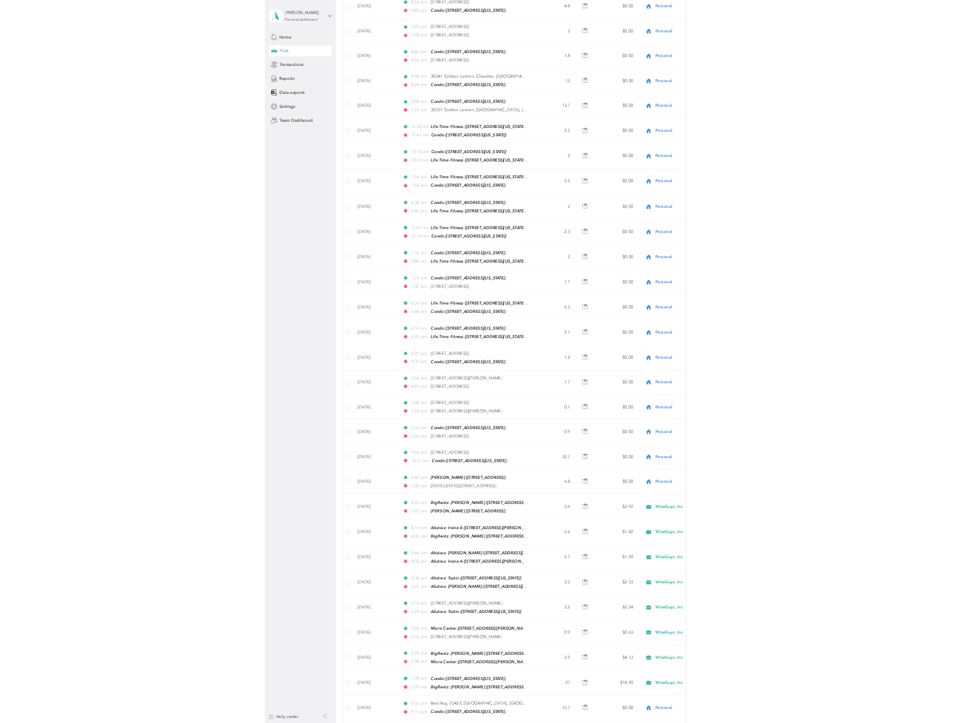
scroll to position [0, 0]
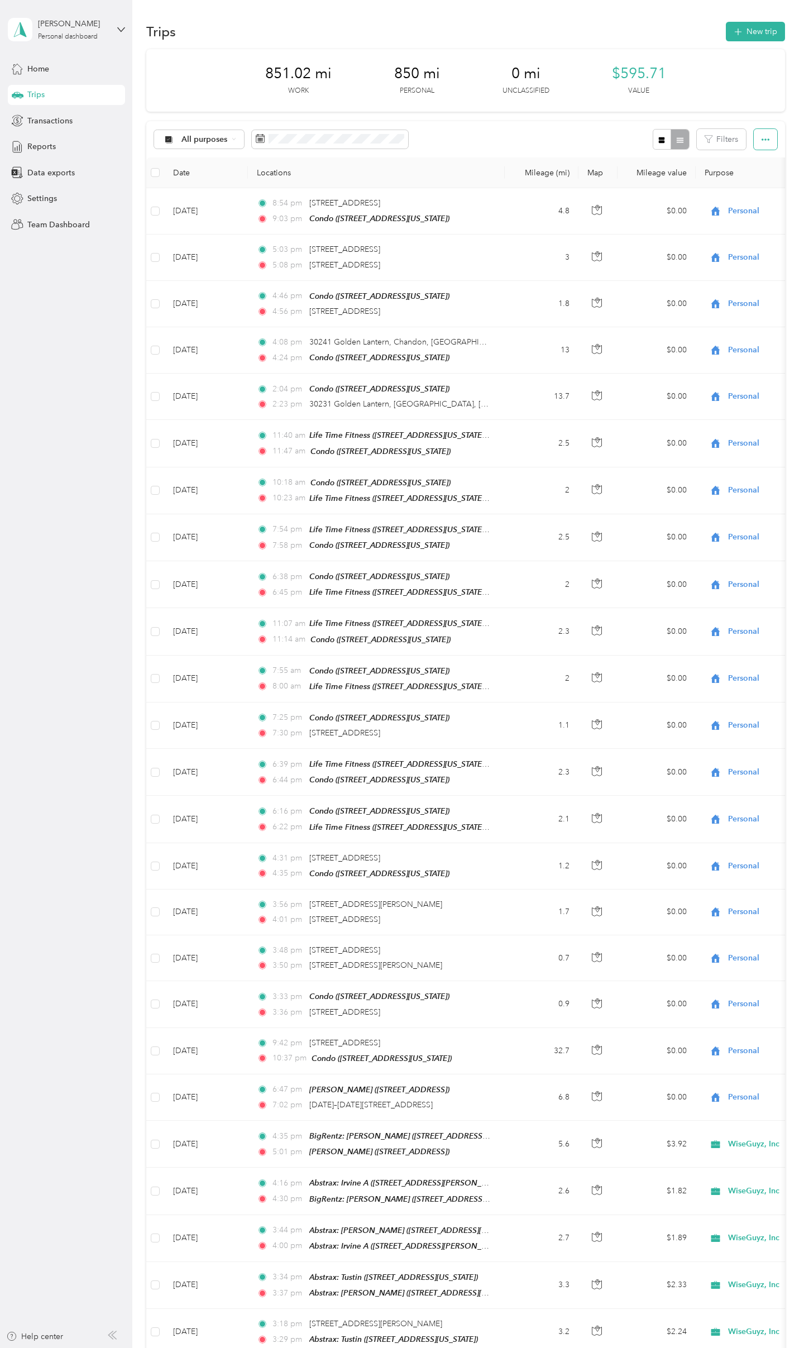
click at [773, 134] on button "button" at bounding box center [765, 139] width 23 height 21
click at [50, 137] on div "Reports" at bounding box center [66, 147] width 117 height 20
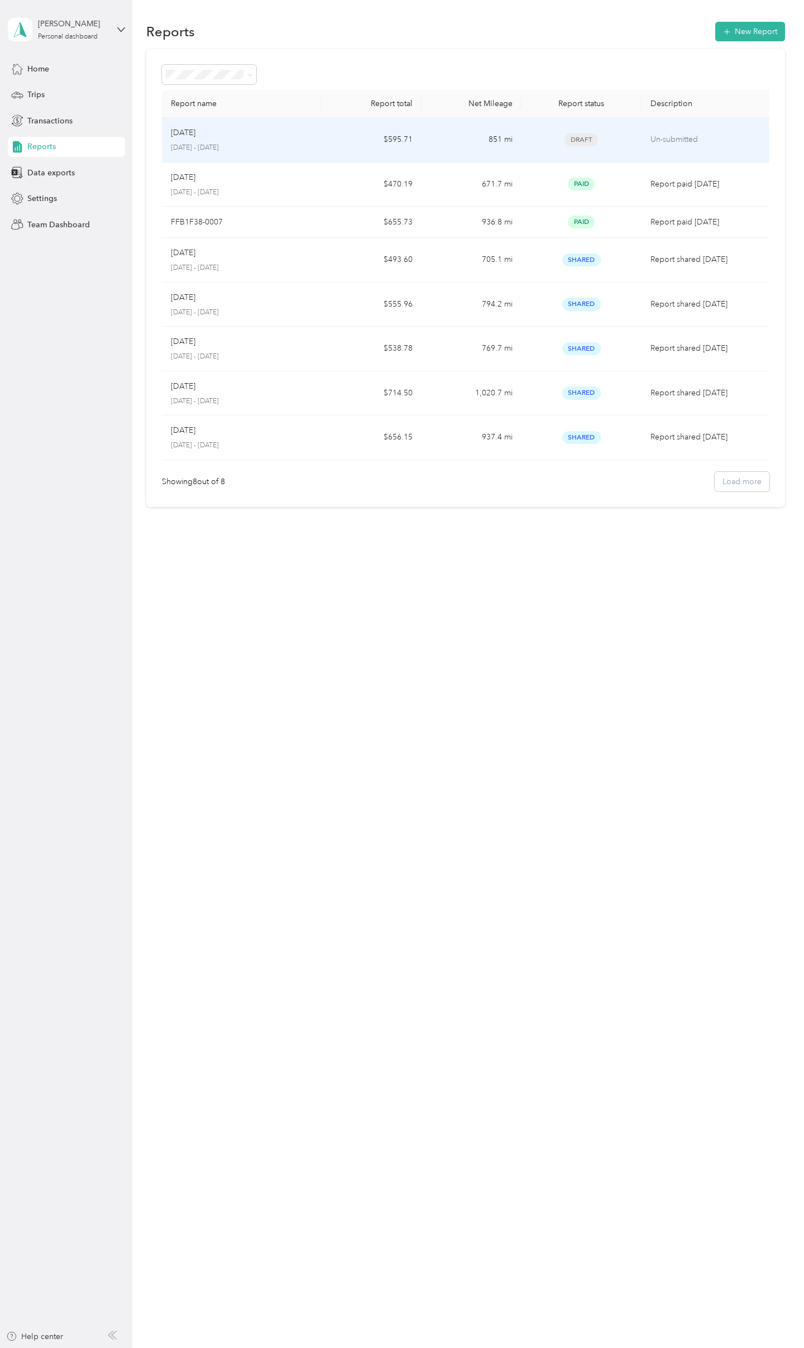
click at [456, 137] on td "851 mi" at bounding box center [472, 140] width 100 height 45
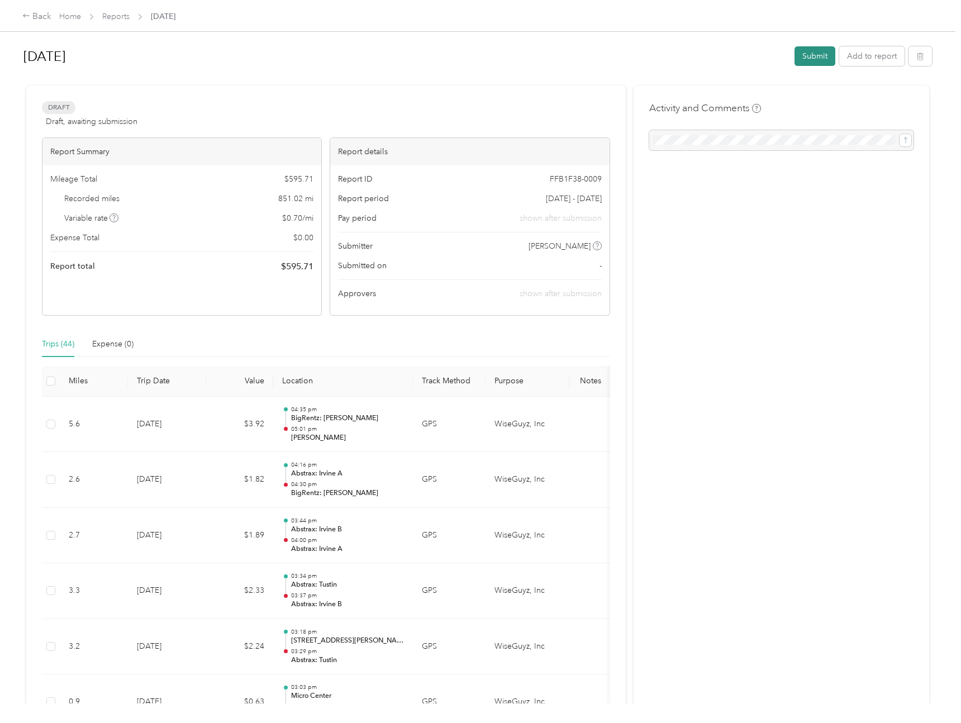
click at [814, 58] on button "Submit" at bounding box center [814, 56] width 41 height 20
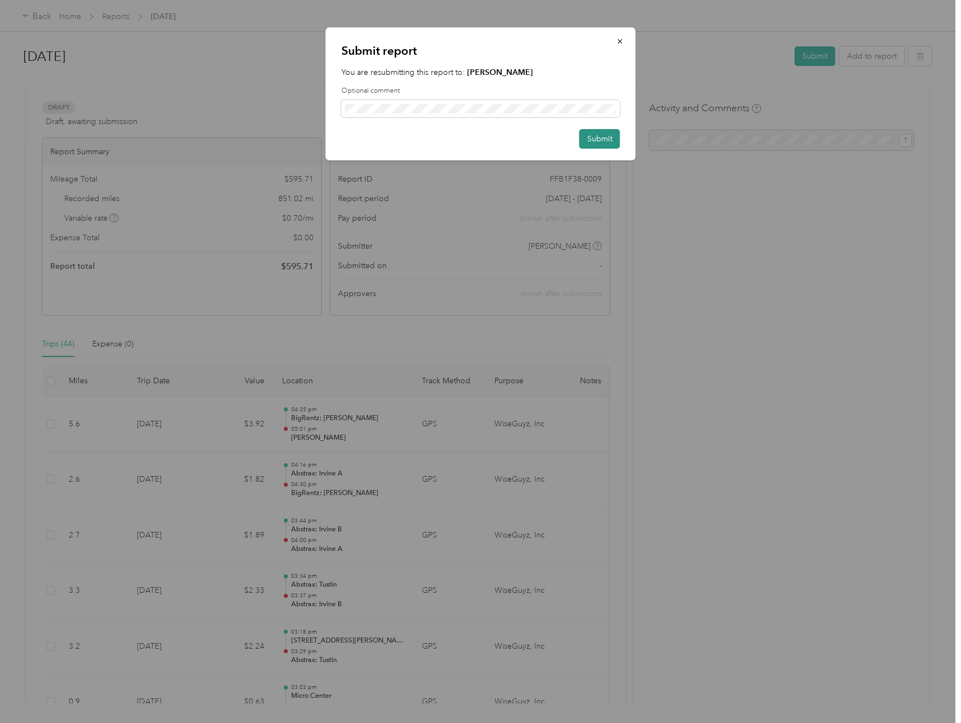
click at [605, 134] on button "Submit" at bounding box center [599, 139] width 41 height 20
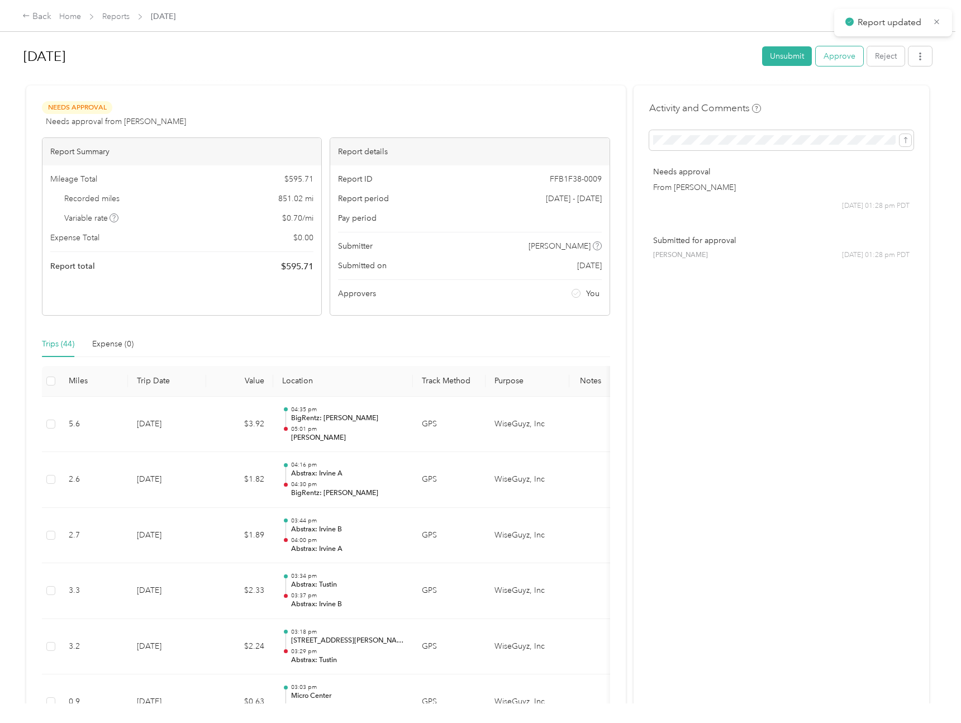
click at [860, 49] on button "Approve" at bounding box center [839, 56] width 47 height 20
click at [921, 60] on icon "button" at bounding box center [920, 57] width 2 height 8
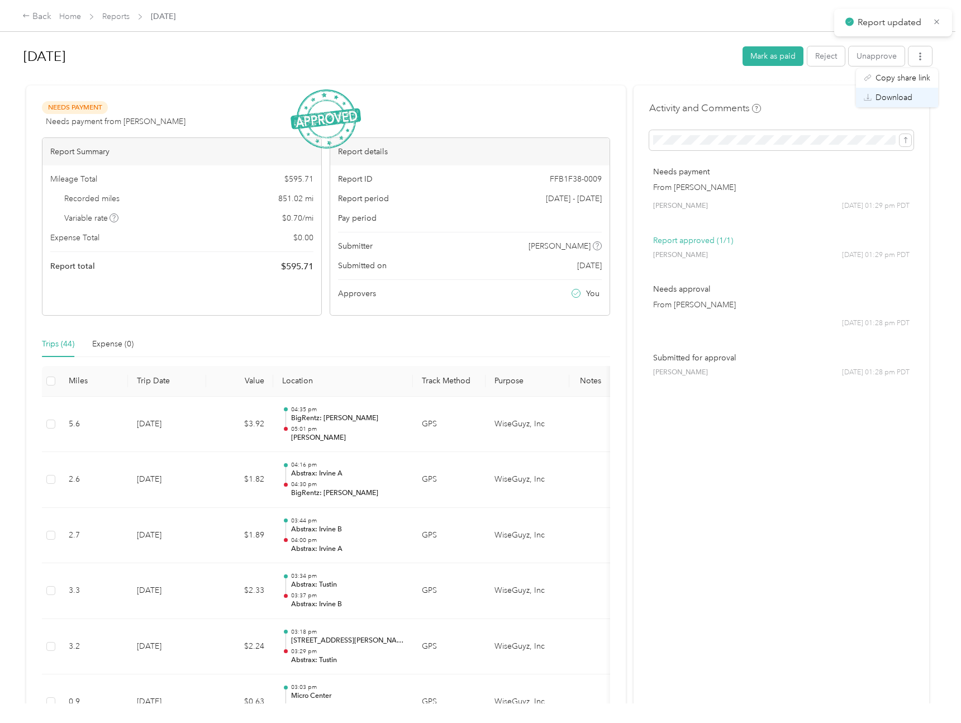
click at [906, 89] on li "Download" at bounding box center [897, 98] width 82 height 20
click at [798, 55] on button "Mark as paid" at bounding box center [772, 56] width 61 height 20
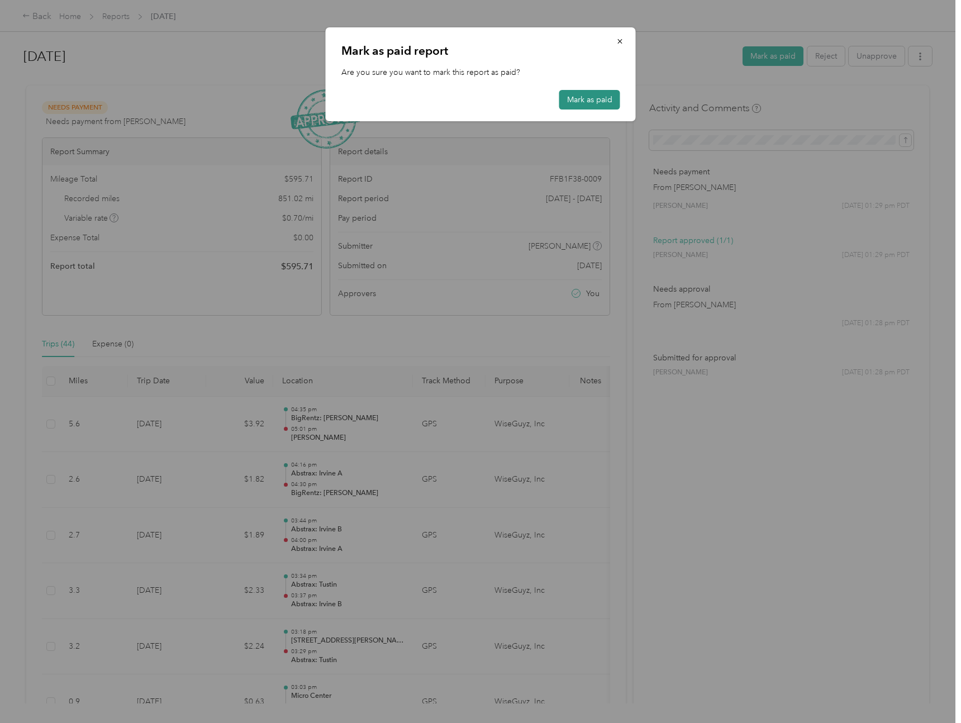
click at [588, 101] on button "Mark as paid" at bounding box center [589, 100] width 61 height 20
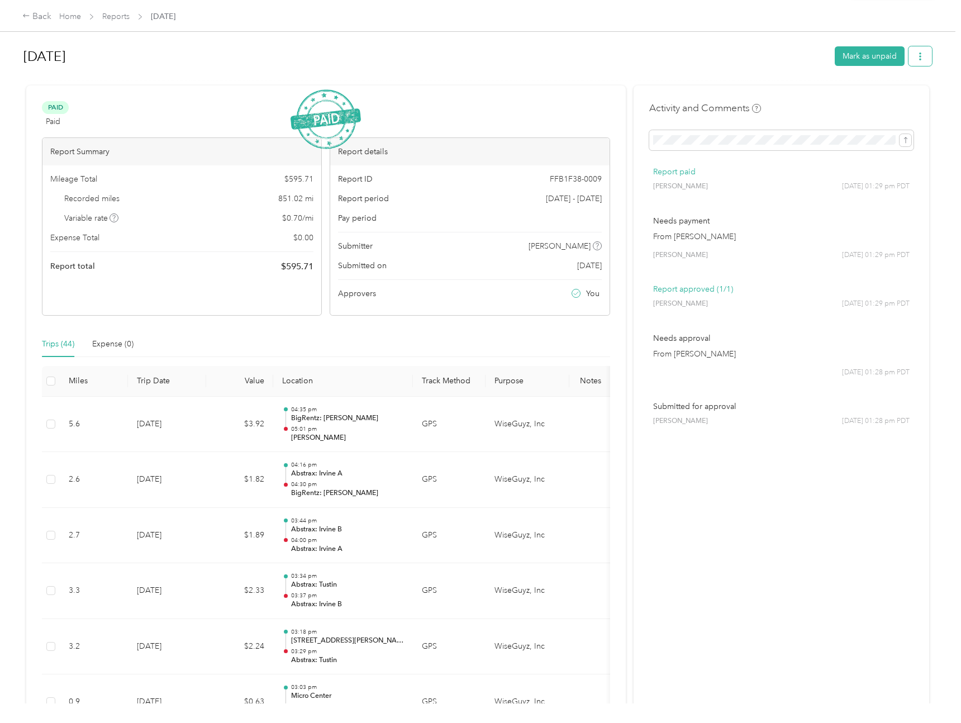
click at [924, 54] on icon "button" at bounding box center [920, 57] width 8 height 8
click at [897, 96] on span "Download" at bounding box center [893, 98] width 37 height 12
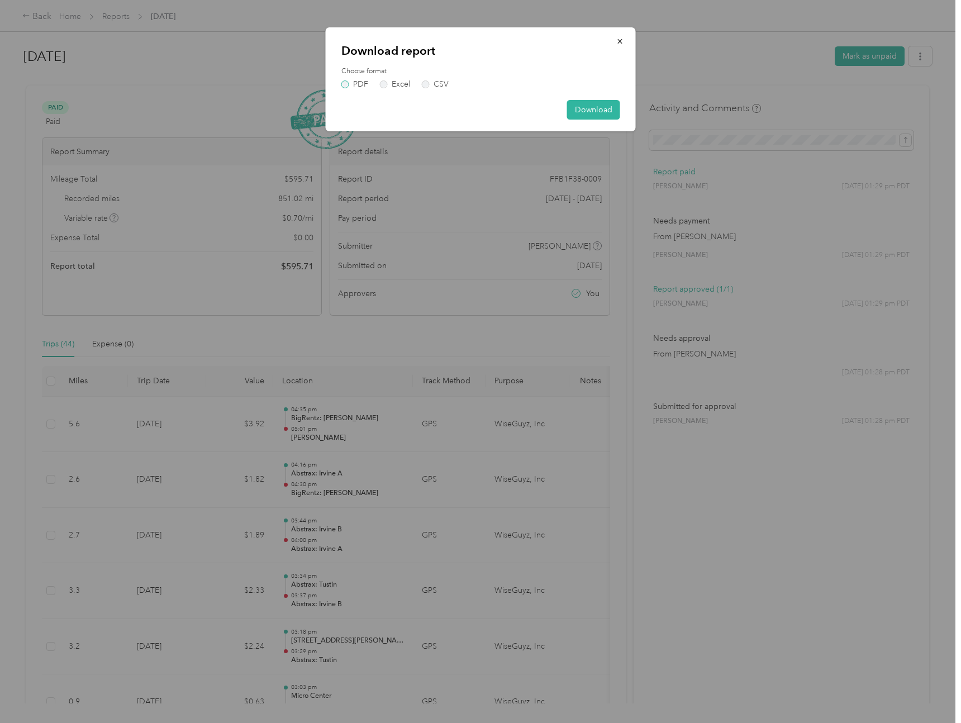
click at [343, 82] on label "PDF" at bounding box center [354, 84] width 27 height 8
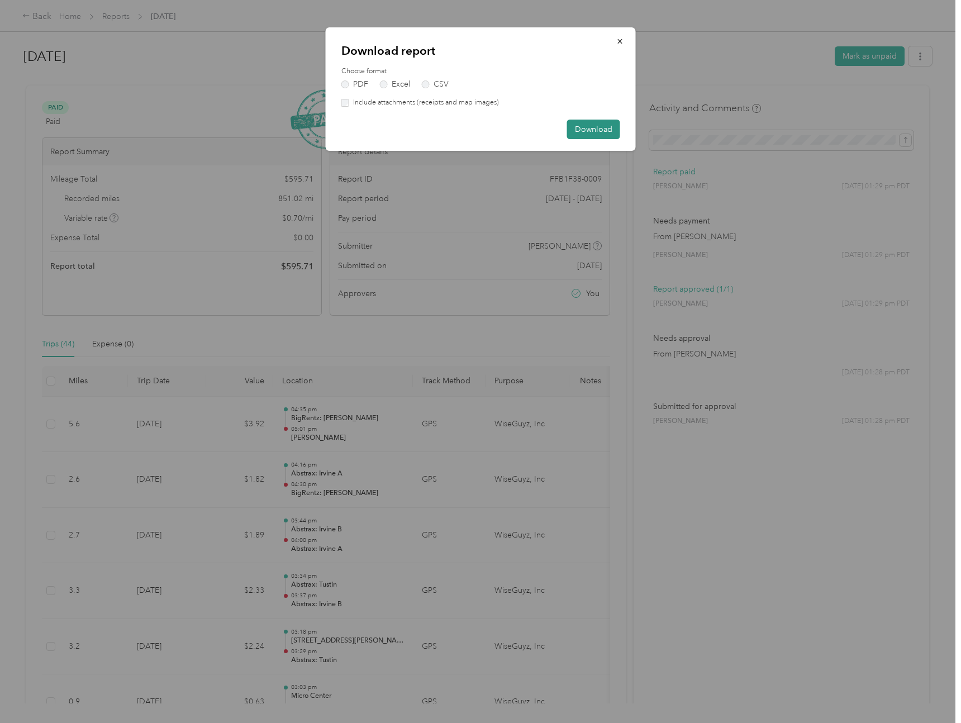
click at [590, 130] on button "Download" at bounding box center [593, 130] width 53 height 20
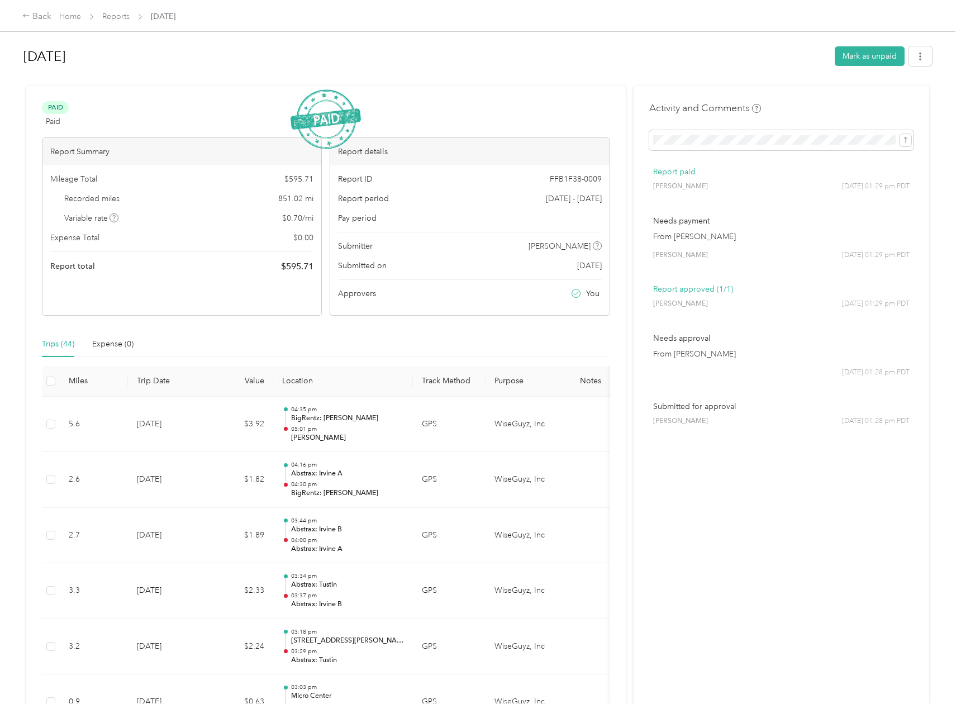
click at [274, 42] on div "[DATE]" at bounding box center [424, 56] width 803 height 29
